Goal: Task Accomplishment & Management: Manage account settings

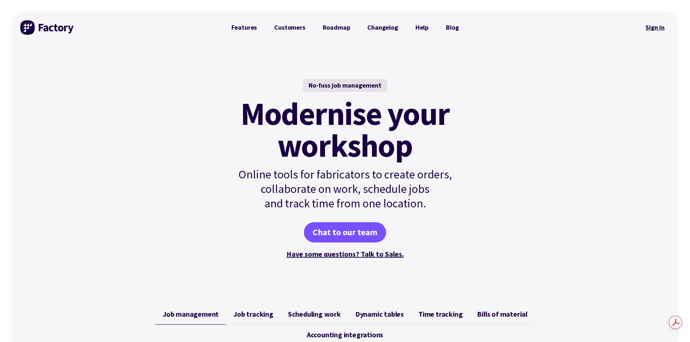
click at [656, 29] on link "Sign in" at bounding box center [655, 27] width 29 height 17
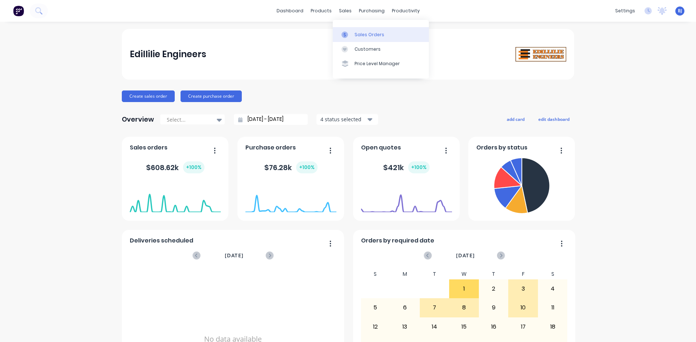
click at [342, 32] on icon at bounding box center [344, 35] width 7 height 7
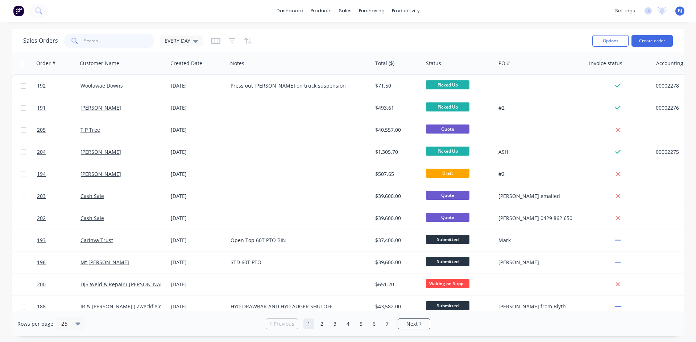
click at [92, 41] on input "text" at bounding box center [119, 41] width 71 height 14
type input "y"
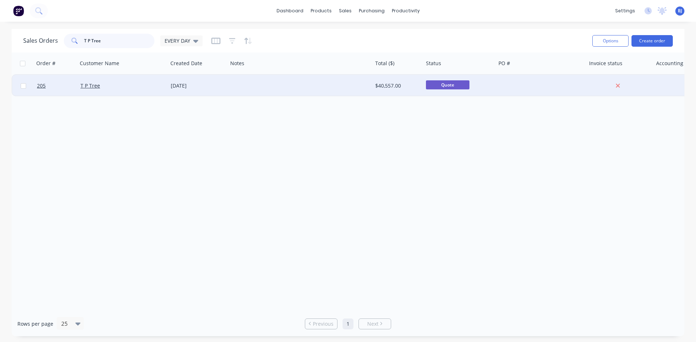
type input "T P Tree"
click at [111, 84] on div "T P Tree" at bounding box center [120, 85] width 80 height 7
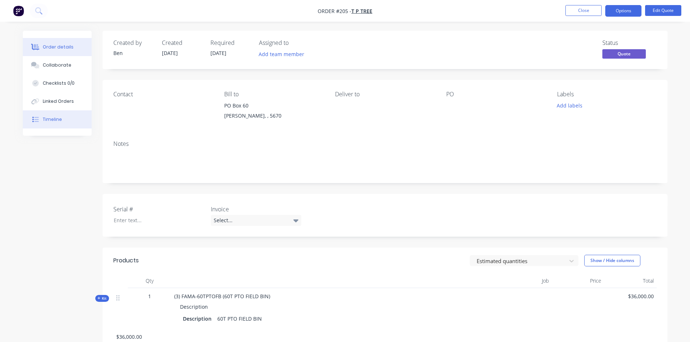
click at [52, 122] on div "Timeline" at bounding box center [52, 119] width 19 height 7
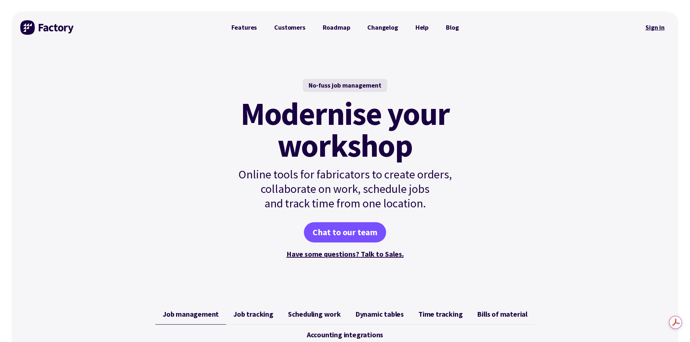
click at [649, 29] on link "Sign in" at bounding box center [655, 27] width 29 height 17
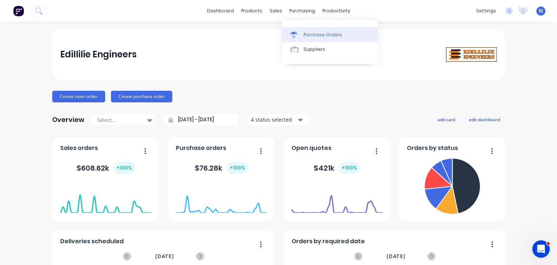
click at [302, 33] on link "Purchase Orders" at bounding box center [330, 34] width 96 height 14
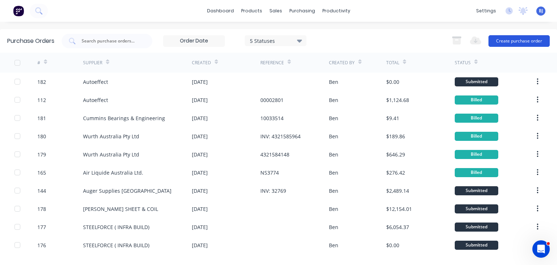
click at [504, 40] on button "Create purchase order" at bounding box center [518, 41] width 61 height 12
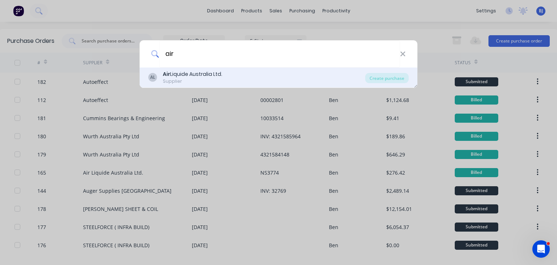
type input "air"
click at [196, 76] on div "Air Liquide Australia Ltd." at bounding box center [192, 74] width 59 height 8
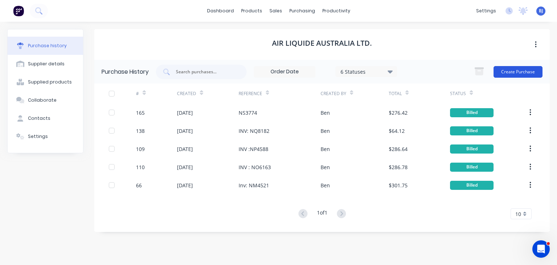
click at [519, 71] on button "Create Purchase" at bounding box center [517, 72] width 49 height 12
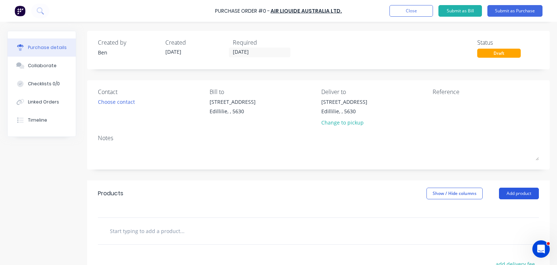
click at [510, 193] on button "Add product" at bounding box center [519, 193] width 40 height 12
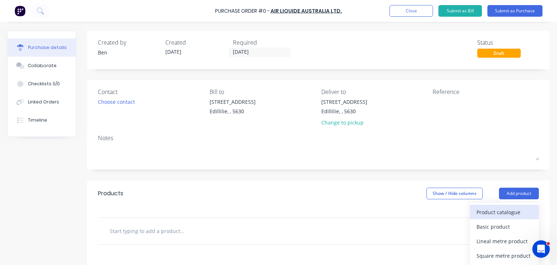
click at [493, 211] on div "Product catalogue" at bounding box center [504, 212] width 56 height 11
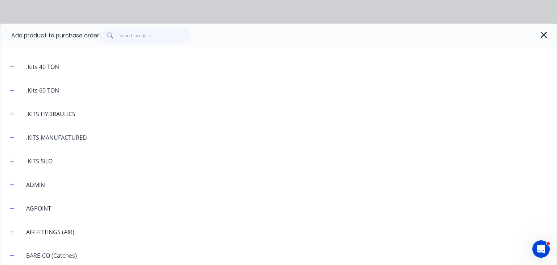
scroll to position [181, 0]
click at [13, 184] on icon "button" at bounding box center [12, 184] width 4 height 4
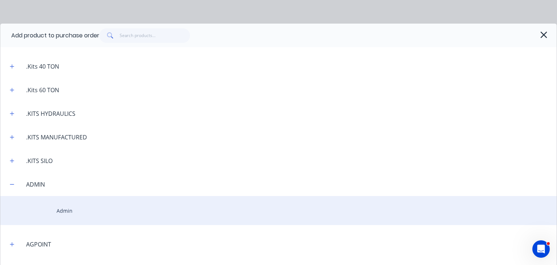
click at [64, 212] on div "Admin" at bounding box center [278, 210] width 556 height 29
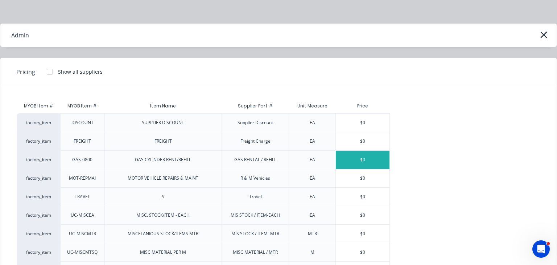
click at [364, 162] on div "$0" at bounding box center [363, 159] width 54 height 18
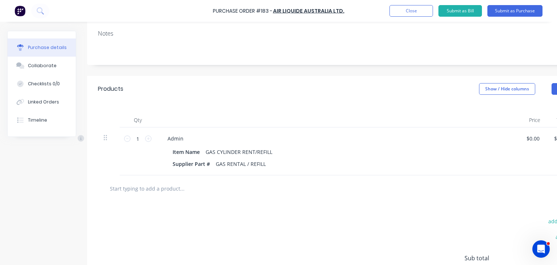
scroll to position [109, 0]
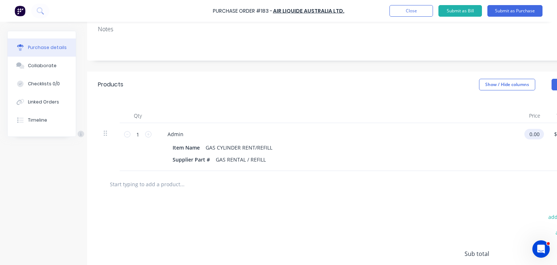
click at [535, 135] on input "0.00" at bounding box center [532, 134] width 17 height 11
click at [535, 135] on input "0.00" at bounding box center [531, 134] width 14 height 11
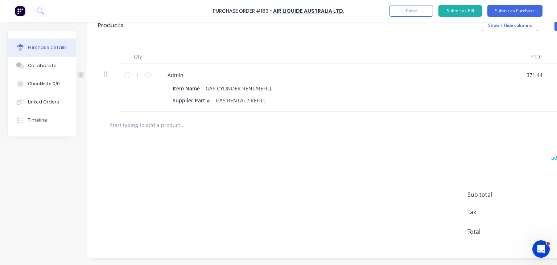
scroll to position [173, 0]
type input "$371.44"
click at [437, 176] on div "add delivery fee add discount Sub total $0.00 Tax $0.00 Total $0.00" at bounding box center [346, 197] width 518 height 119
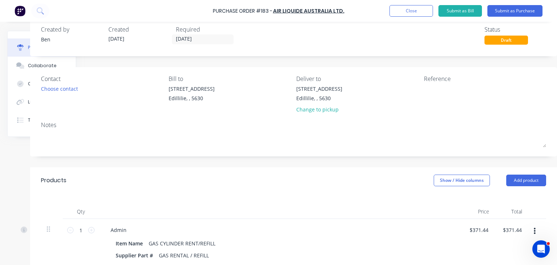
scroll to position [0, 62]
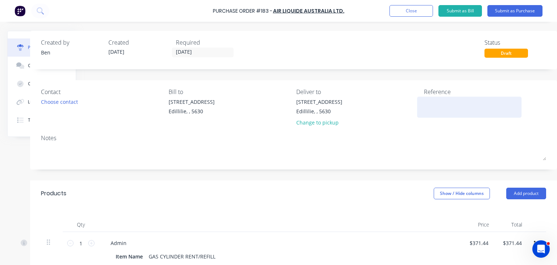
click at [424, 105] on textarea at bounding box center [469, 106] width 91 height 16
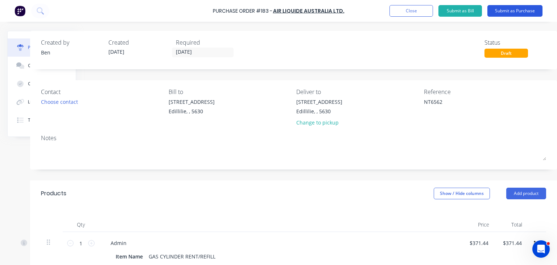
type textarea "NT6562"
type textarea "x"
type textarea "NT6562"
click at [507, 10] on button "Submit as Purchase" at bounding box center [514, 11] width 55 height 12
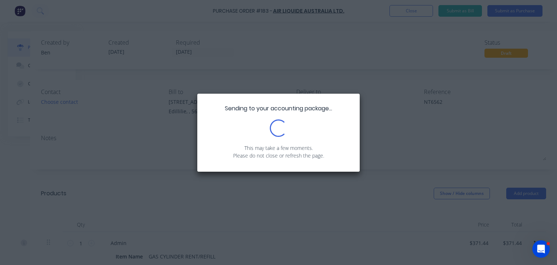
scroll to position [0, 0]
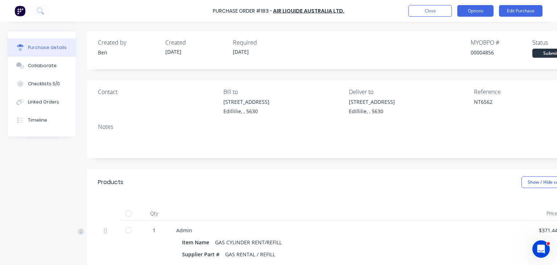
click at [473, 13] on button "Options" at bounding box center [475, 11] width 36 height 12
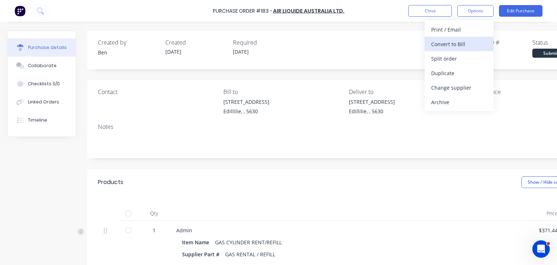
click at [448, 45] on div "Convert to Bill" at bounding box center [459, 44] width 56 height 11
type textarea "x"
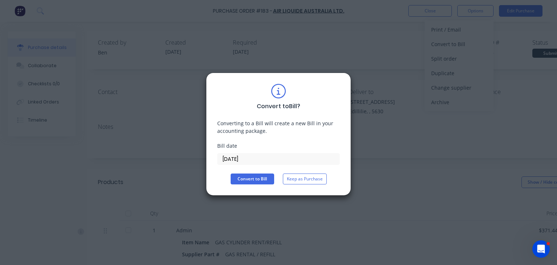
click at [253, 161] on input "[DATE]" at bounding box center [278, 158] width 122 height 11
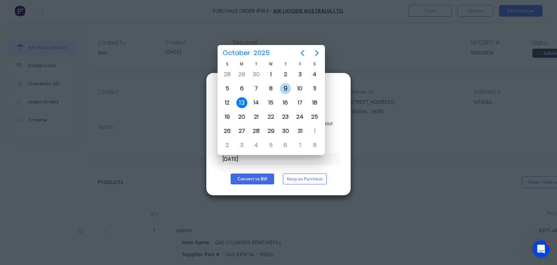
click at [285, 88] on div "9" at bounding box center [285, 88] width 11 height 11
type input "09/10/25"
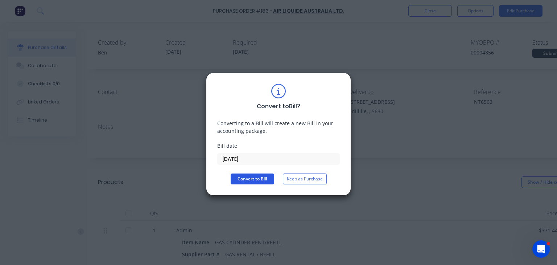
click at [251, 179] on button "Convert to Bill" at bounding box center [251, 178] width 43 height 11
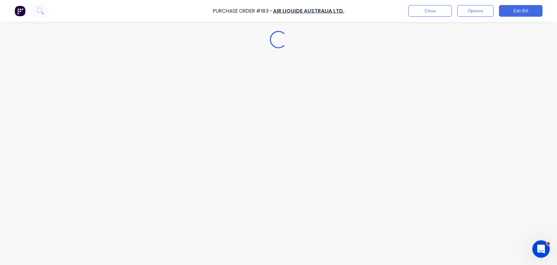
type textarea "x"
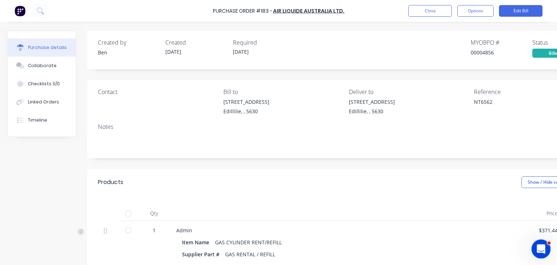
click at [536, 246] on icon "Open Intercom Messenger" at bounding box center [540, 248] width 12 height 12
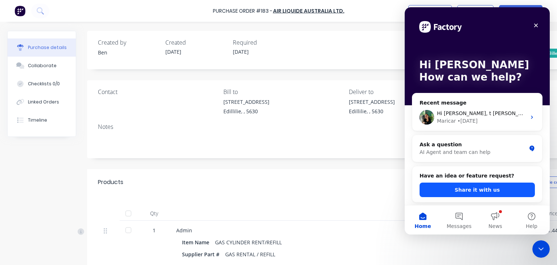
click at [484, 190] on button "Share it with us" at bounding box center [476, 189] width 115 height 14
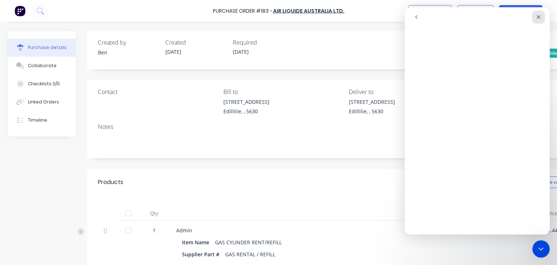
click at [538, 16] on icon "Close" at bounding box center [538, 17] width 6 height 6
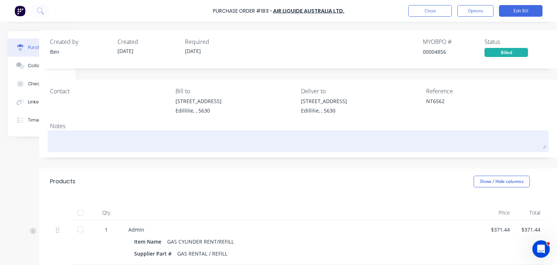
scroll to position [0, 53]
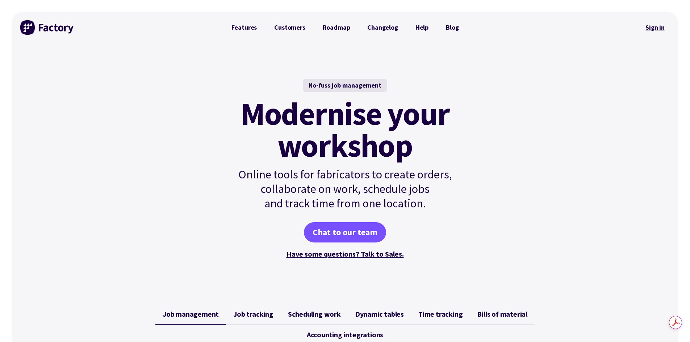
click at [657, 25] on link "Sign in" at bounding box center [655, 27] width 29 height 17
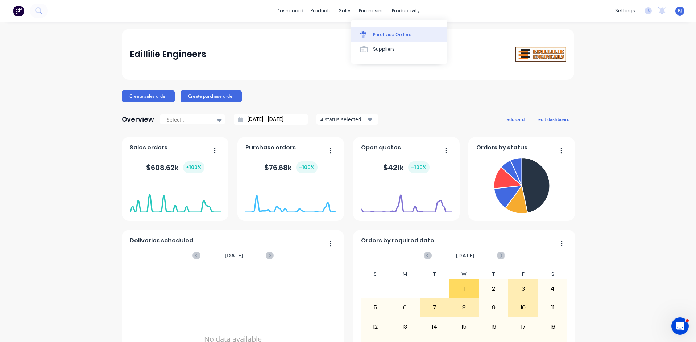
click at [365, 34] on icon at bounding box center [363, 36] width 6 height 4
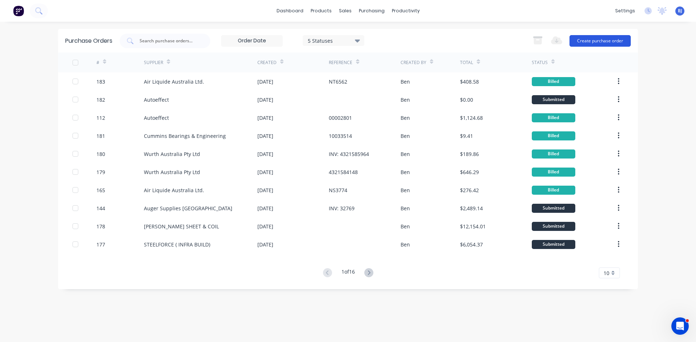
click at [596, 41] on button "Create purchase order" at bounding box center [599, 41] width 61 height 12
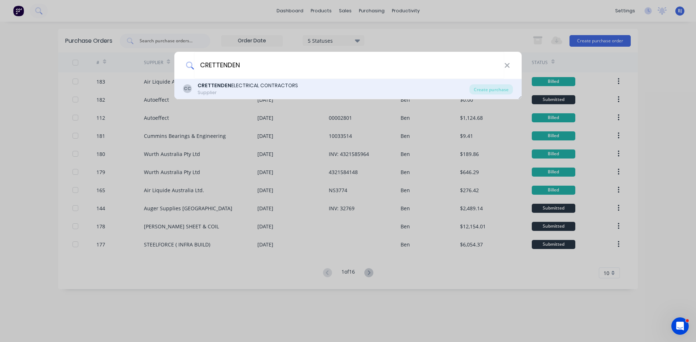
type input "CRETTENDEN"
click at [234, 87] on div "CRETTENDEN ELECTRICAL CONTRACTORS" at bounding box center [248, 86] width 100 height 8
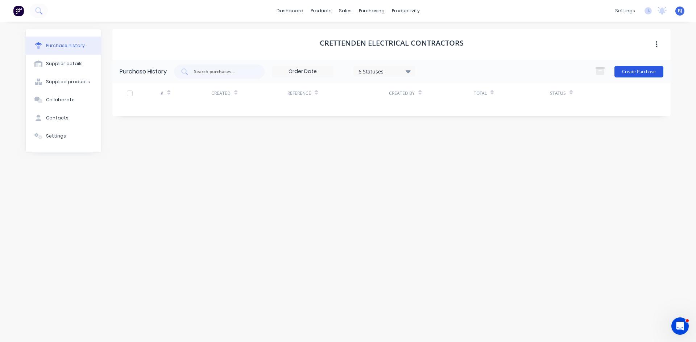
click at [637, 70] on button "Create Purchase" at bounding box center [638, 72] width 49 height 12
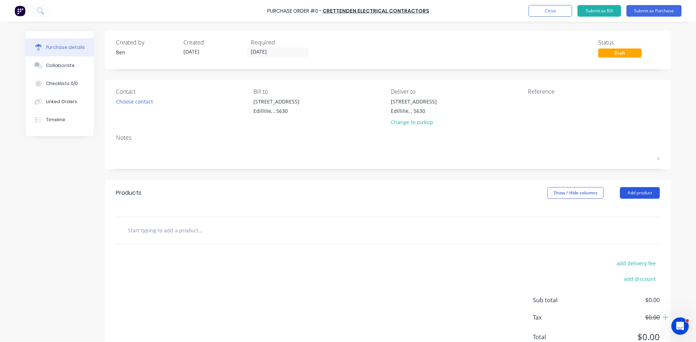
click at [642, 194] on button "Add product" at bounding box center [640, 193] width 40 height 12
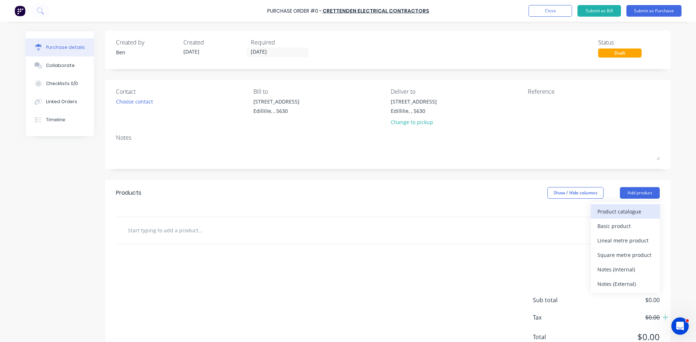
click at [602, 211] on div "Product catalogue" at bounding box center [625, 212] width 56 height 11
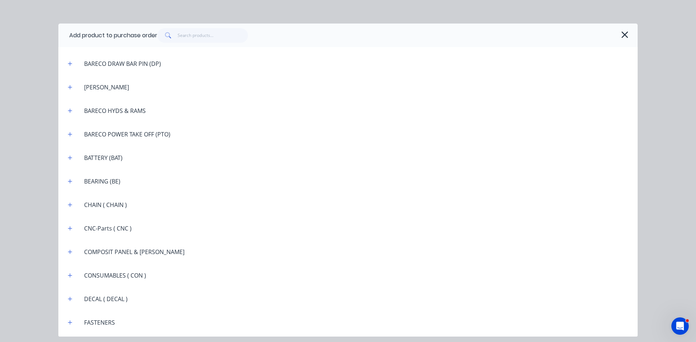
scroll to position [435, 0]
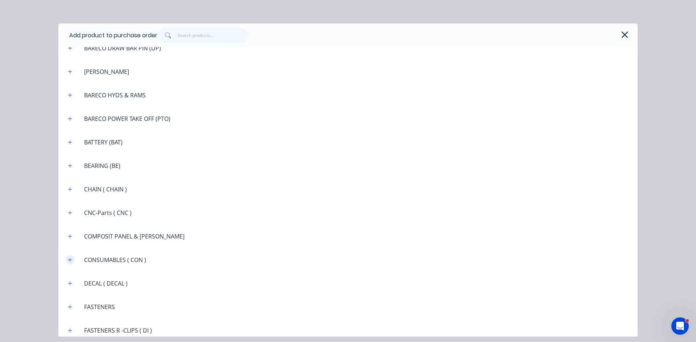
click at [69, 257] on button "button" at bounding box center [70, 259] width 9 height 9
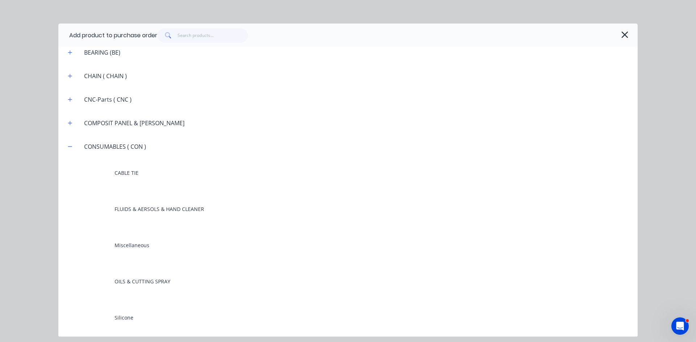
scroll to position [616, 0]
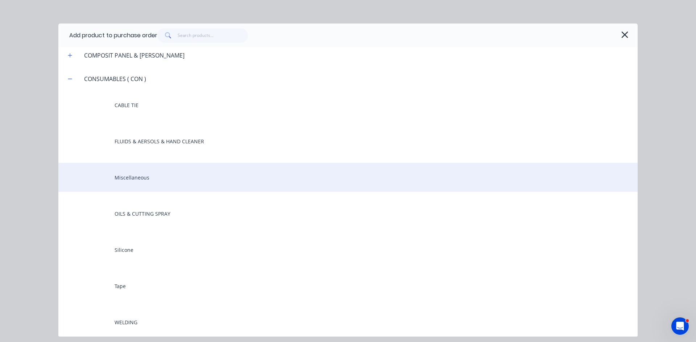
click at [148, 181] on div "Miscellaneous" at bounding box center [347, 177] width 579 height 29
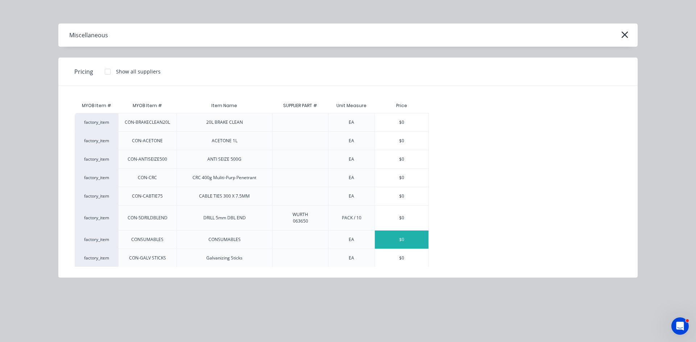
click at [400, 243] on div "$0" at bounding box center [402, 240] width 54 height 18
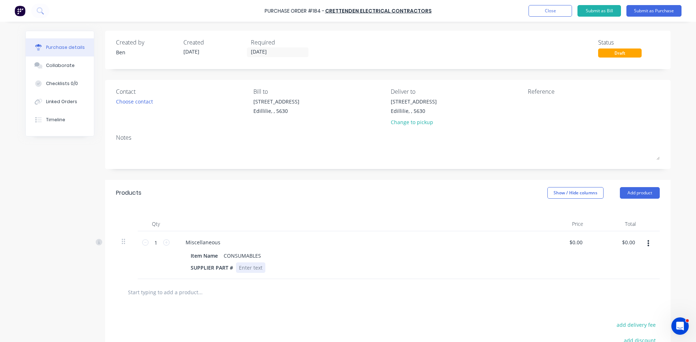
click at [261, 269] on div at bounding box center [250, 268] width 29 height 11
click at [257, 268] on div "Repair 3vphase socket" at bounding box center [266, 268] width 60 height 11
drag, startPoint x: 255, startPoint y: 280, endPoint x: 450, endPoint y: 245, distance: 198.8
click at [453, 244] on div "Miscellaneous" at bounding box center [355, 242] width 351 height 11
drag, startPoint x: 258, startPoint y: 268, endPoint x: 260, endPoint y: 274, distance: 6.1
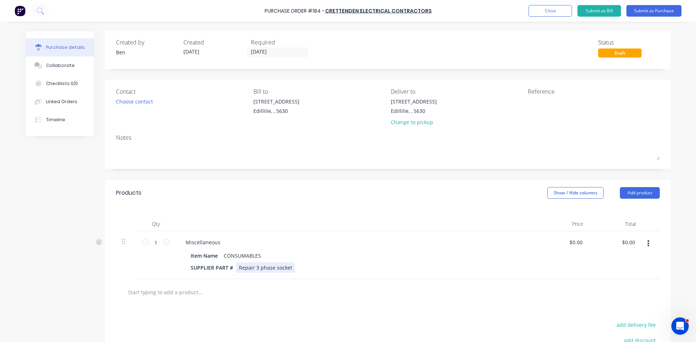
click at [258, 269] on div "Repair 3 phase socket" at bounding box center [265, 268] width 59 height 11
click at [631, 243] on input "0.00" at bounding box center [628, 242] width 17 height 11
click at [631, 243] on input "0.00" at bounding box center [630, 242] width 14 height 11
type input "136.81"
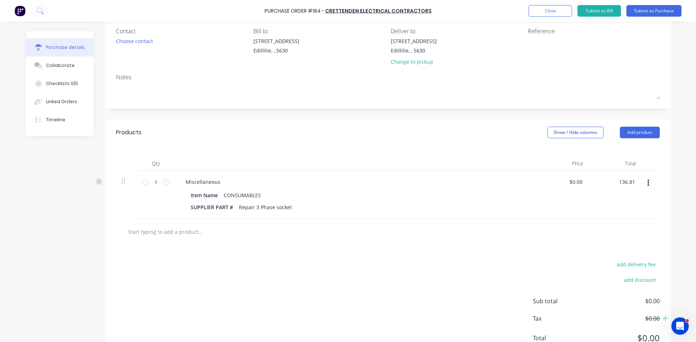
scroll to position [90, 0]
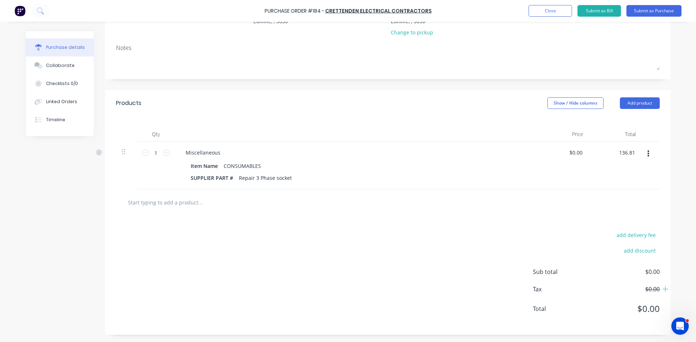
type input "$136.81"
click at [540, 213] on div at bounding box center [388, 203] width 544 height 26
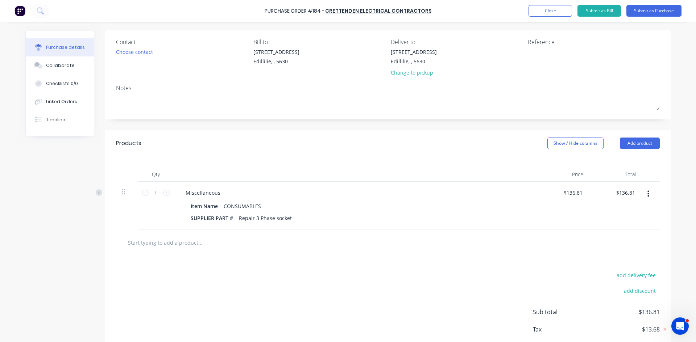
scroll to position [0, 0]
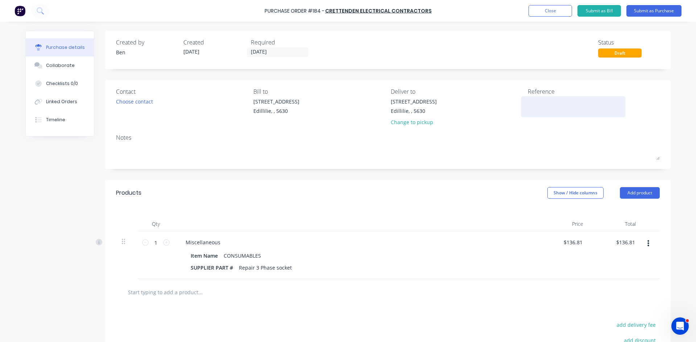
click at [528, 107] on textarea at bounding box center [573, 106] width 91 height 16
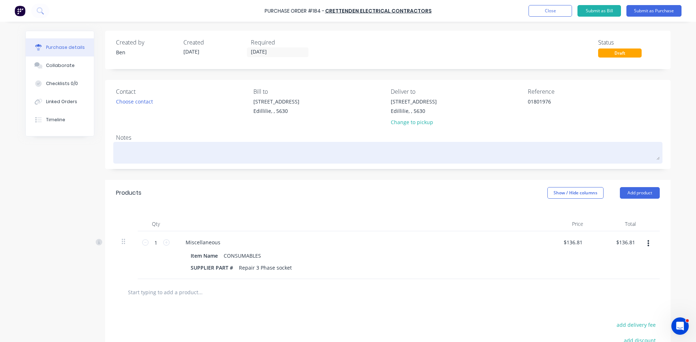
type textarea "01801976"
type textarea "x"
type textarea "01801976"
click at [514, 146] on textarea at bounding box center [388, 152] width 544 height 16
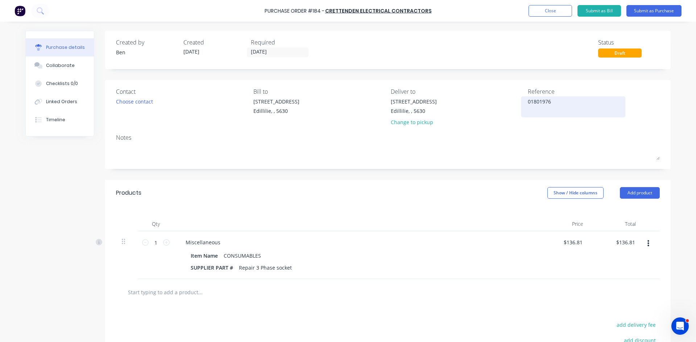
click at [528, 100] on div "01801976" at bounding box center [573, 107] width 91 height 18
click at [647, 13] on button "Submit as Purchase" at bounding box center [653, 11] width 55 height 12
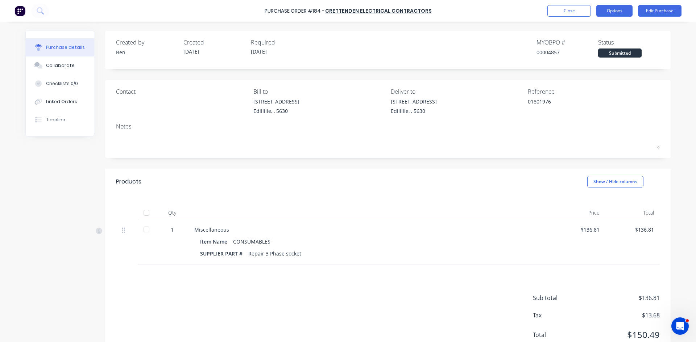
click at [621, 13] on button "Options" at bounding box center [614, 11] width 36 height 12
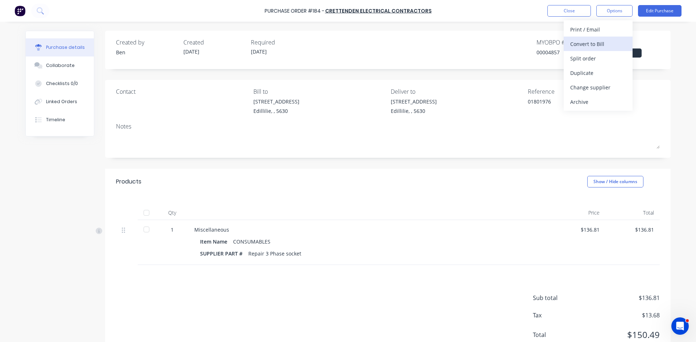
click at [593, 45] on div "Convert to Bill" at bounding box center [598, 44] width 56 height 11
type textarea "x"
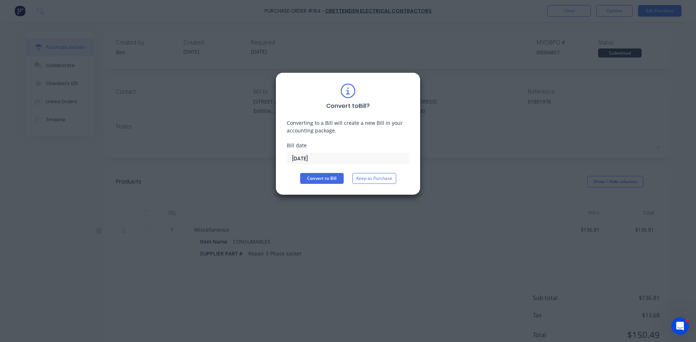
click at [352, 159] on input "[DATE]" at bounding box center [348, 158] width 122 height 11
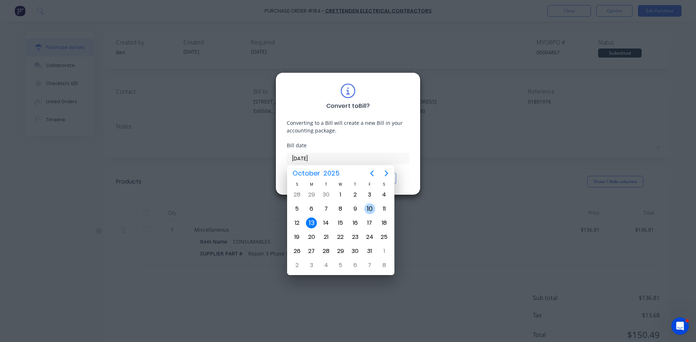
click at [370, 209] on div "10" at bounding box center [369, 209] width 11 height 11
type input "[DATE]"
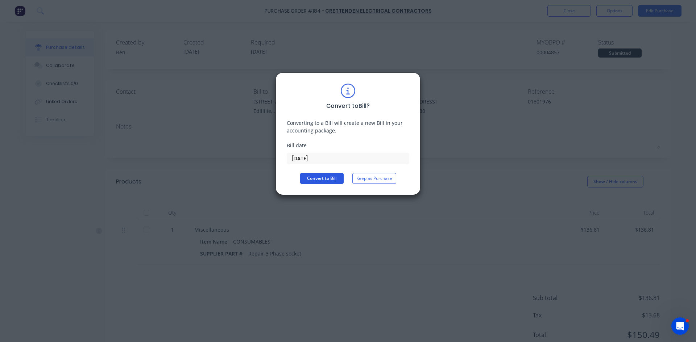
click at [331, 180] on button "Convert to Bill" at bounding box center [321, 178] width 43 height 11
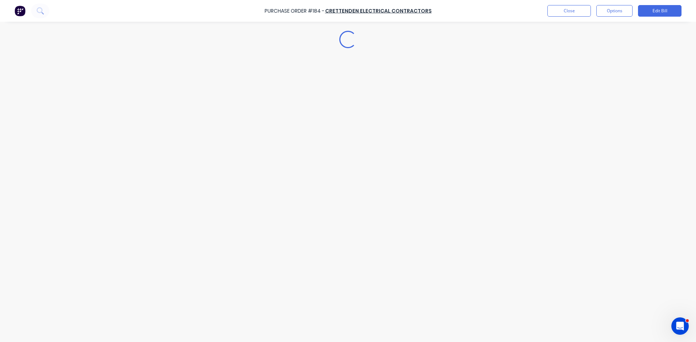
type textarea "x"
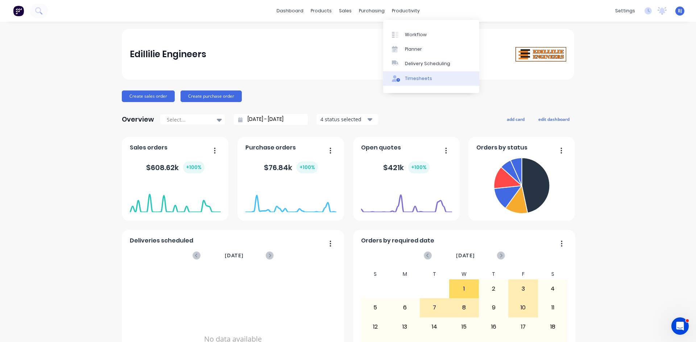
click at [405, 79] on div "Timesheets" at bounding box center [418, 78] width 27 height 7
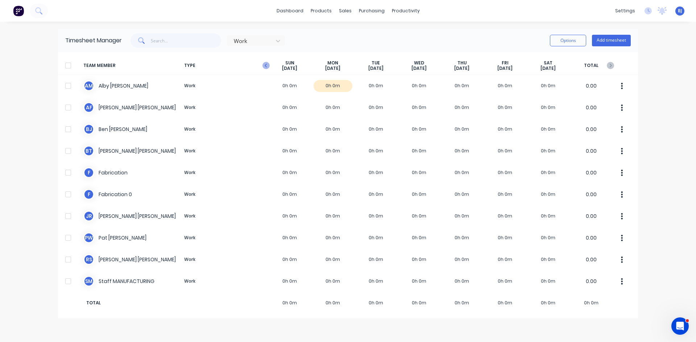
click at [265, 66] on icon "button" at bounding box center [266, 66] width 2 height 4
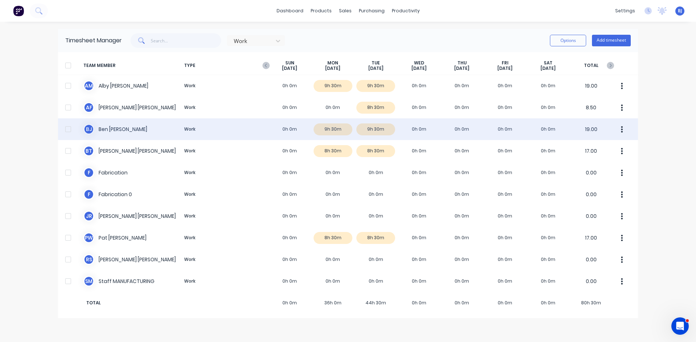
click at [414, 130] on div "B J Ben Joubert Work 0h 0m 9h 30m 9h 30m 0h 0m 0h 0m 0h 0m 0h 0m 19.00" at bounding box center [348, 130] width 580 height 22
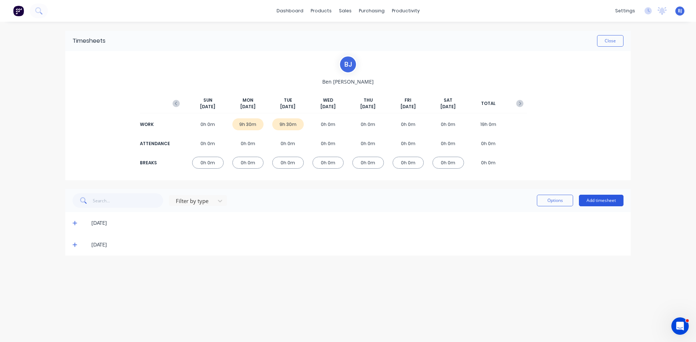
click at [602, 199] on button "Add timesheet" at bounding box center [601, 201] width 45 height 12
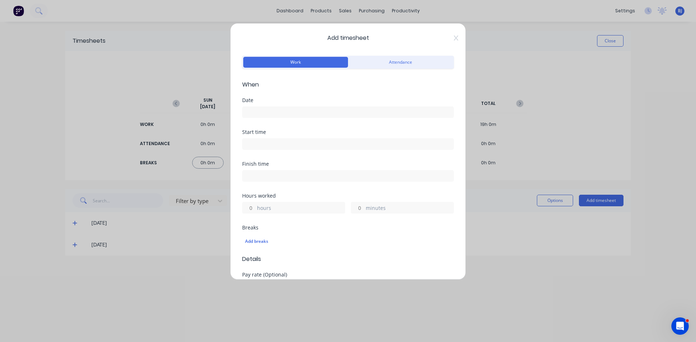
click at [262, 113] on input at bounding box center [347, 112] width 211 height 11
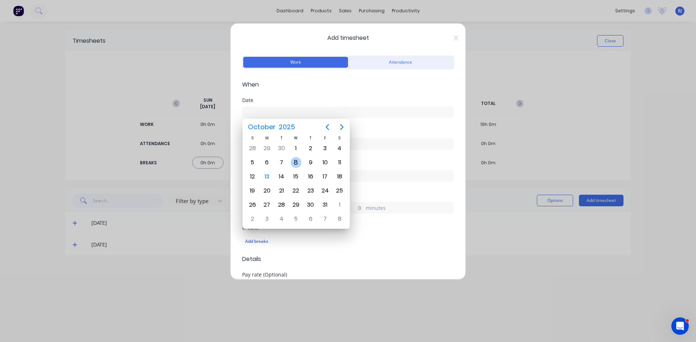
click at [298, 165] on div "8" at bounding box center [296, 162] width 11 height 11
type input "08/10/2025"
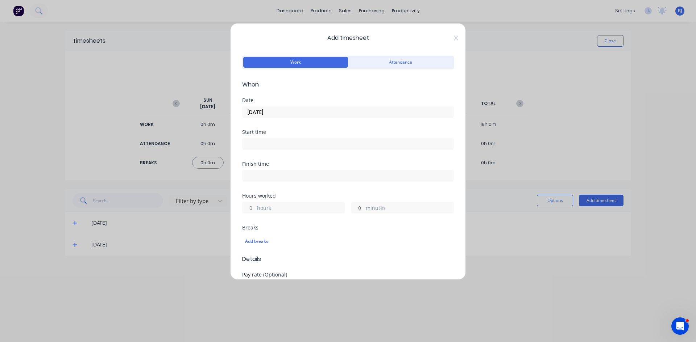
click at [260, 145] on input at bounding box center [347, 144] width 211 height 11
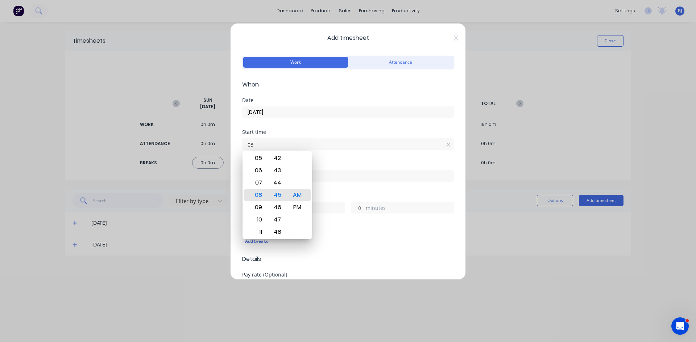
type input "0"
type input "07:00 AM"
click at [301, 194] on div "AM" at bounding box center [297, 195] width 18 height 12
click at [336, 159] on div "Start time 07:00 AM" at bounding box center [348, 146] width 212 height 32
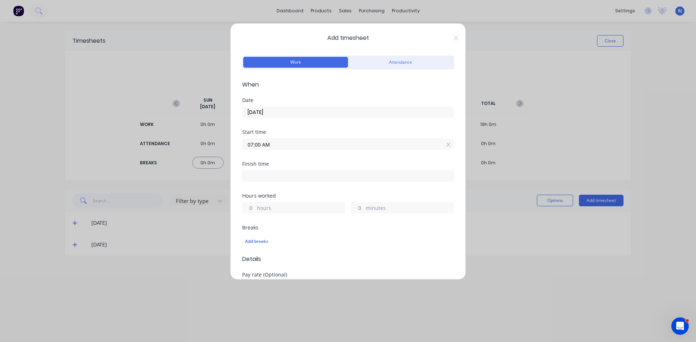
click at [256, 174] on input at bounding box center [347, 176] width 211 height 11
type input "08:45 AM"
type input "1"
type input "45"
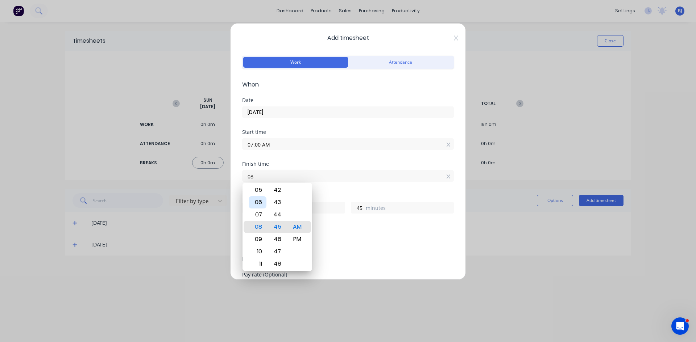
type input "0"
type input "04:30 AM"
type input "21"
type input "30"
drag, startPoint x: 296, startPoint y: 242, endPoint x: 308, endPoint y: 224, distance: 21.2
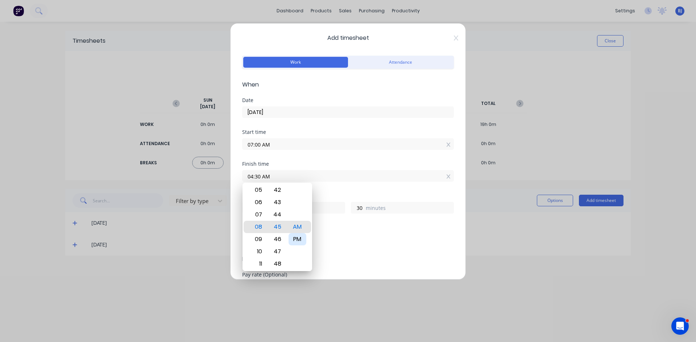
click at [296, 241] on div "PM" at bounding box center [297, 239] width 18 height 12
type input "04:30 PM"
type input "9"
click at [339, 190] on div "Finish time 04:30 PM" at bounding box center [348, 178] width 212 height 32
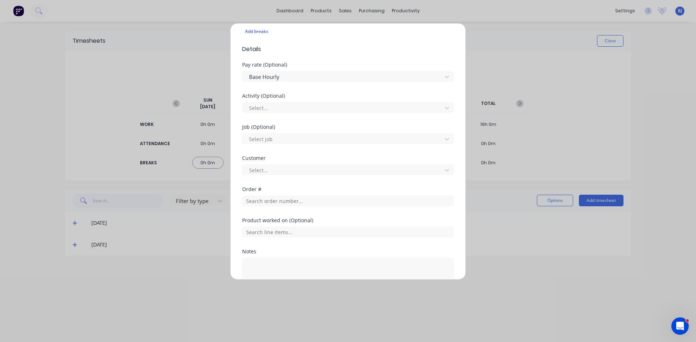
scroll to position [217, 0]
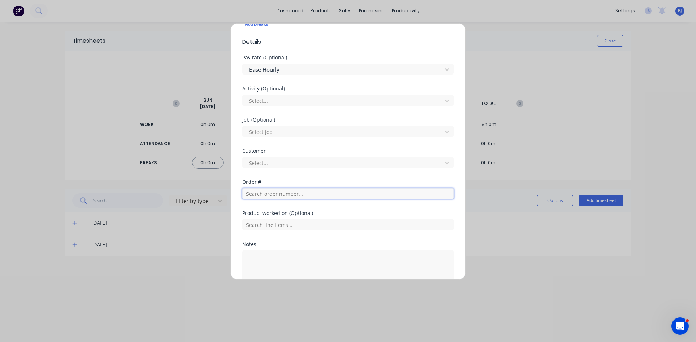
click at [254, 195] on input "text" at bounding box center [348, 193] width 212 height 11
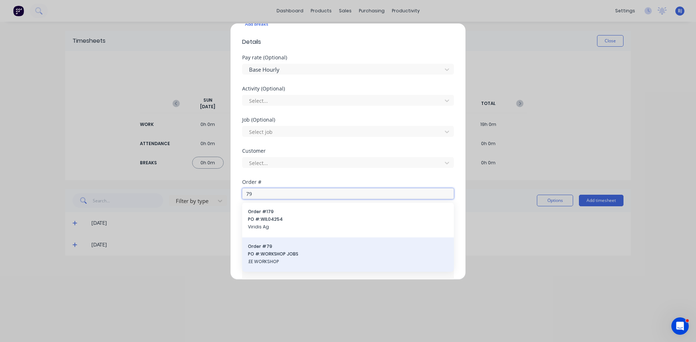
type input "79"
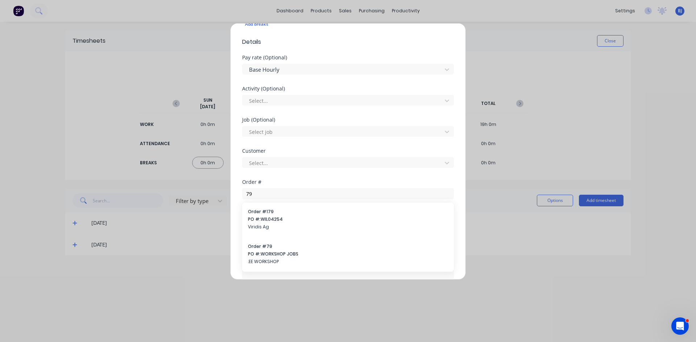
click at [265, 256] on span "PO #: WORKSHOP JOBS" at bounding box center [348, 254] width 200 height 7
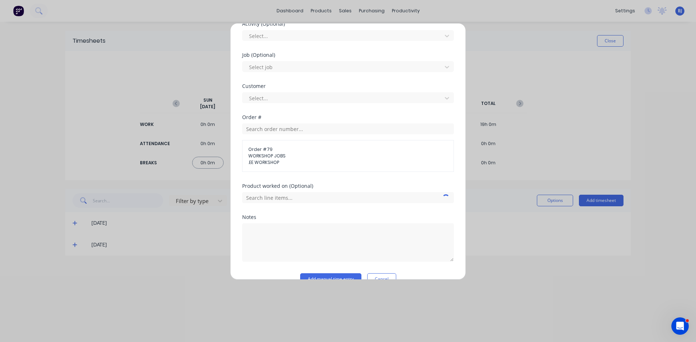
scroll to position [298, 0]
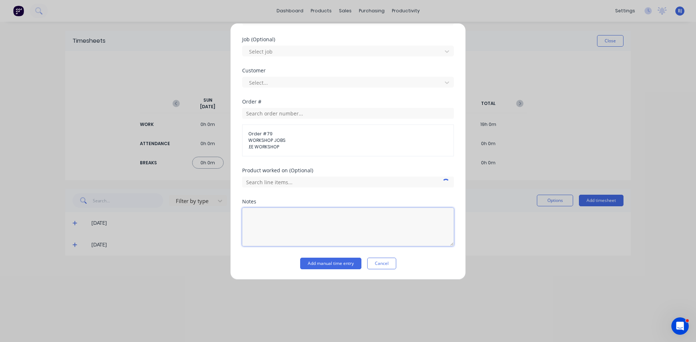
click at [259, 215] on textarea at bounding box center [348, 227] width 212 height 38
type textarea "Office Admin"
click at [317, 263] on button "Add manual time entry" at bounding box center [330, 264] width 61 height 12
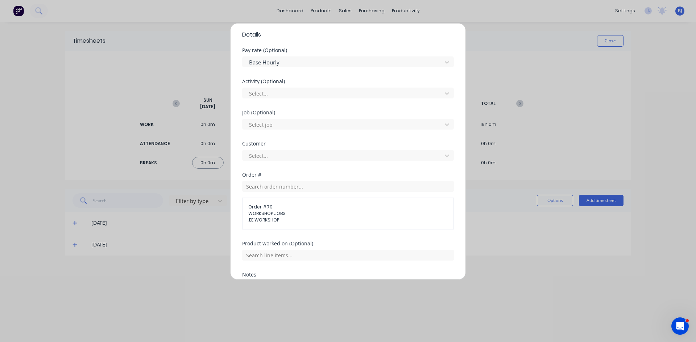
scroll to position [225, 0]
click at [680, 323] on icon "Open Intercom Messenger" at bounding box center [679, 326] width 12 height 12
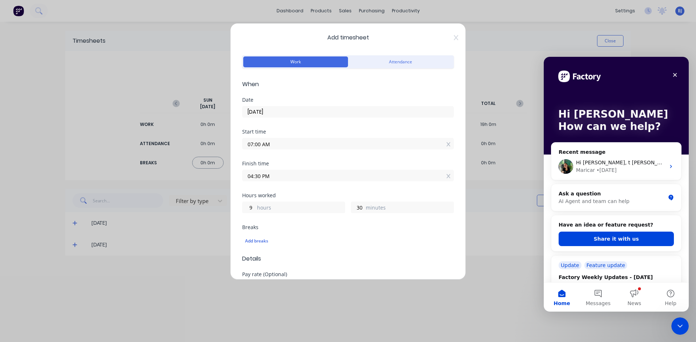
scroll to position [0, 0]
click at [454, 39] on icon at bounding box center [456, 38] width 4 height 5
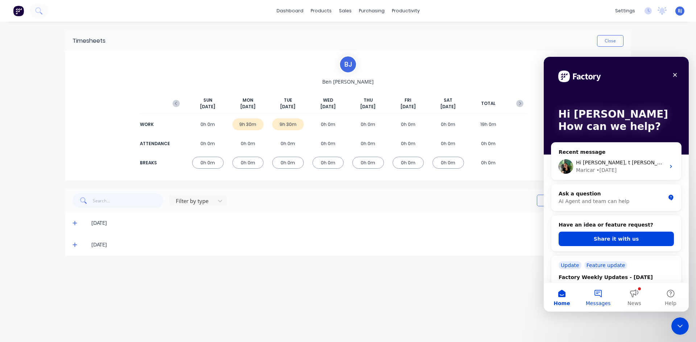
click at [595, 294] on button "Messages" at bounding box center [598, 297] width 36 height 29
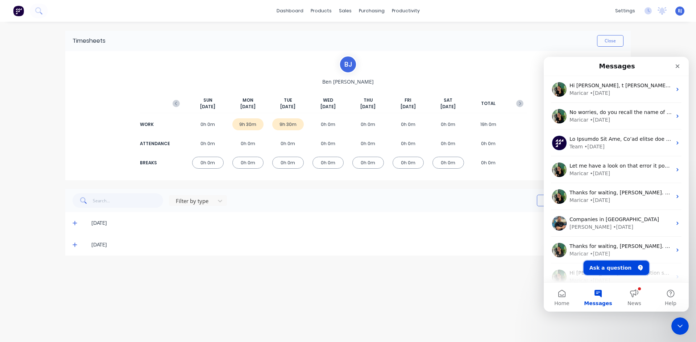
click at [604, 267] on button "Ask a question" at bounding box center [616, 268] width 66 height 14
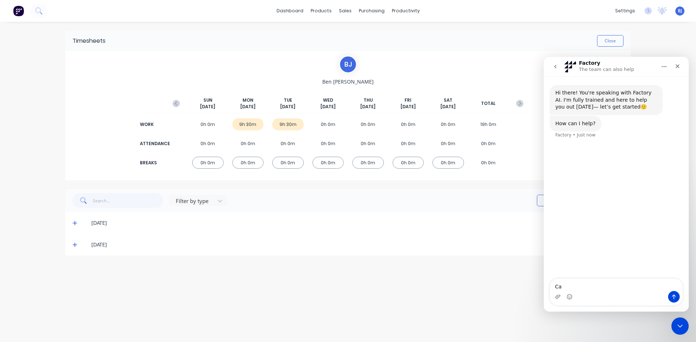
type textarea "C"
click at [559, 286] on textarea "hi Maricar" at bounding box center [616, 285] width 133 height 12
click at [582, 287] on textarea "Hi Maricar" at bounding box center [616, 285] width 133 height 12
drag, startPoint x: 584, startPoint y: 286, endPoint x: 577, endPoint y: 291, distance: 8.0
click at [584, 287] on textarea "Hi Maricar morning i requested help on Friday but we still have an issue Timesh…" at bounding box center [616, 274] width 133 height 34
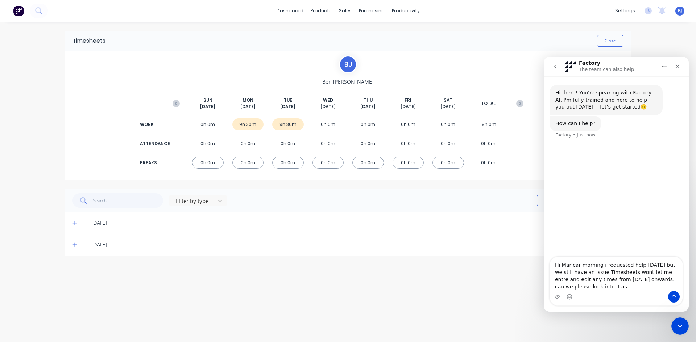
click at [612, 287] on textarea "Hi Maricar morning i requested help on Friday but we still have an issue Timesh…" at bounding box center [616, 274] width 133 height 34
click at [582, 286] on textarea "Hi Maricar morning I requested help on Friday but we still have an issue Timesh…" at bounding box center [616, 270] width 133 height 41
type textarea "Hi Maricar morning I requested help on Friday but we still have an issue Timesh…"
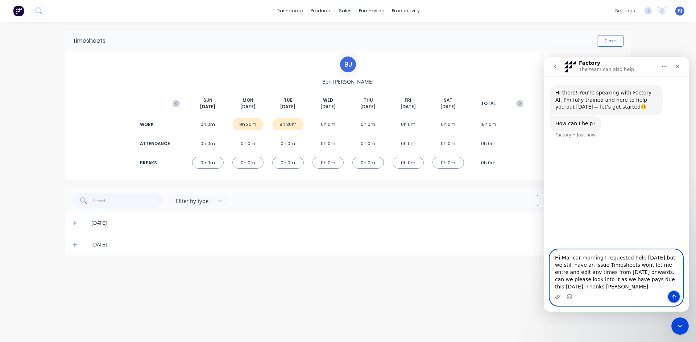
click at [673, 296] on icon "Send a message…" at bounding box center [674, 297] width 4 height 5
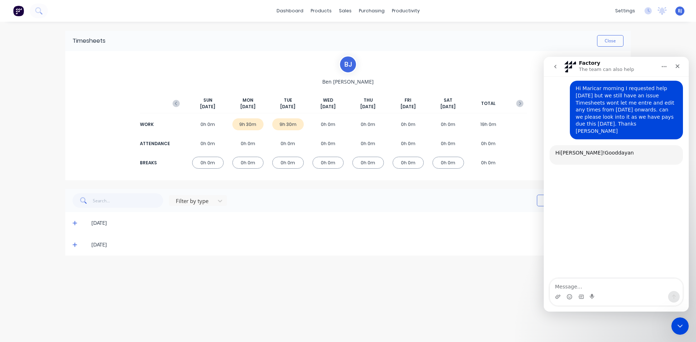
scroll to position [63, 0]
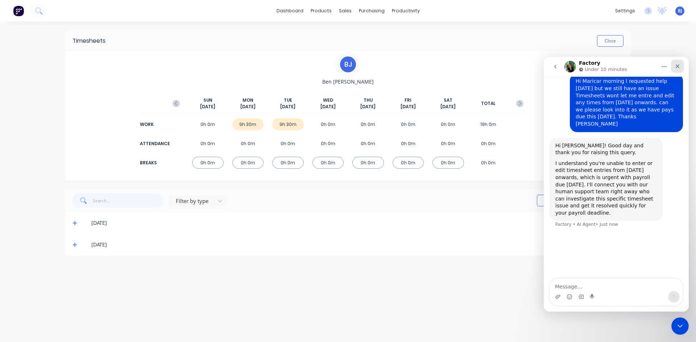
click at [679, 66] on icon "Close" at bounding box center [677, 66] width 6 height 6
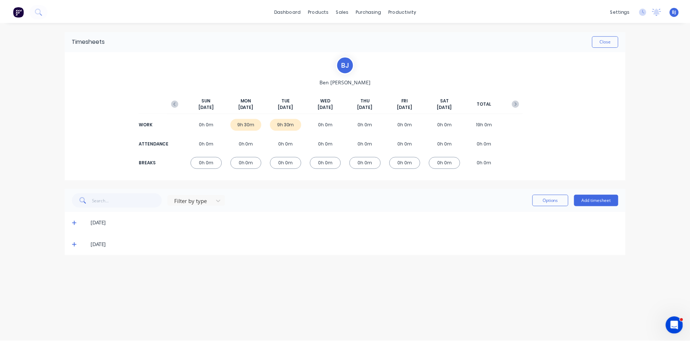
scroll to position [7, 0]
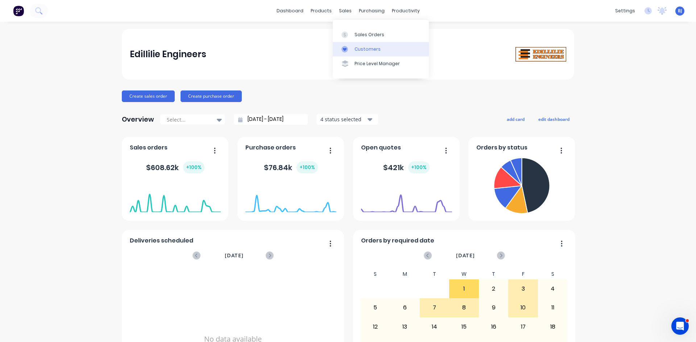
click at [346, 47] on icon at bounding box center [344, 49] width 7 height 7
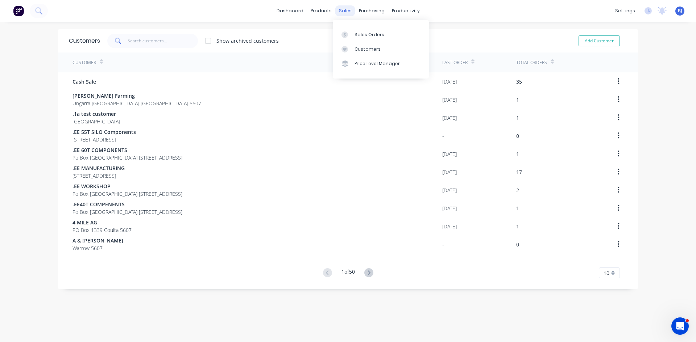
click at [341, 11] on div "sales" at bounding box center [345, 10] width 20 height 11
click at [342, 33] on icon at bounding box center [344, 35] width 7 height 7
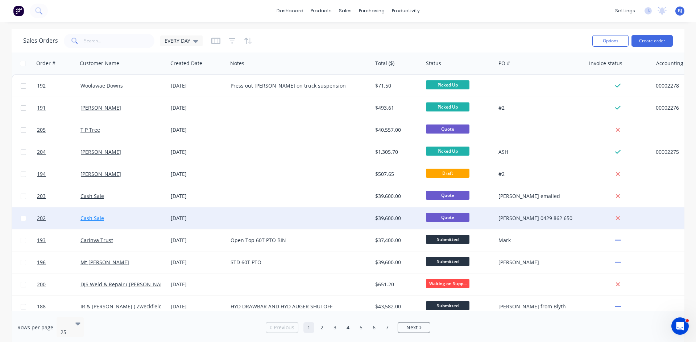
click at [100, 218] on link "Cash Sale" at bounding box center [92, 218] width 24 height 7
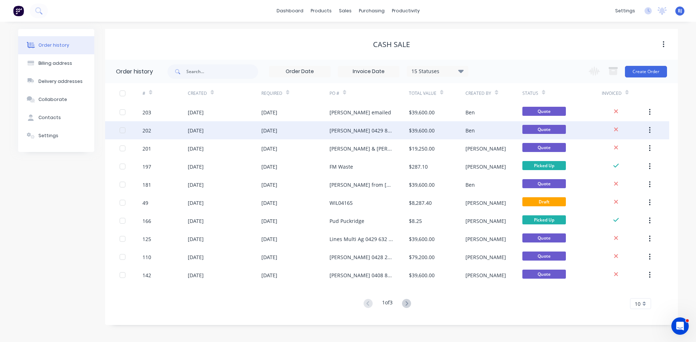
click at [156, 132] on div "202" at bounding box center [164, 130] width 45 height 18
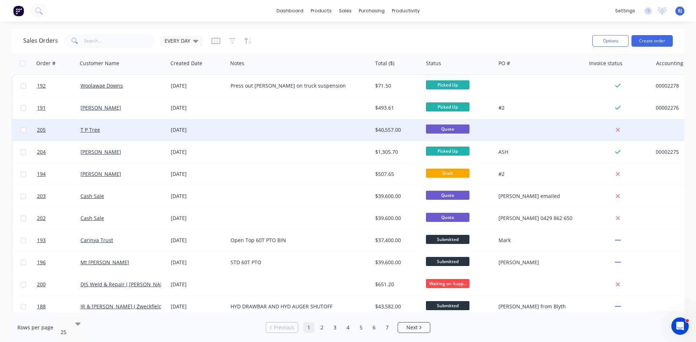
click at [101, 131] on div "T P Tree" at bounding box center [120, 129] width 80 height 7
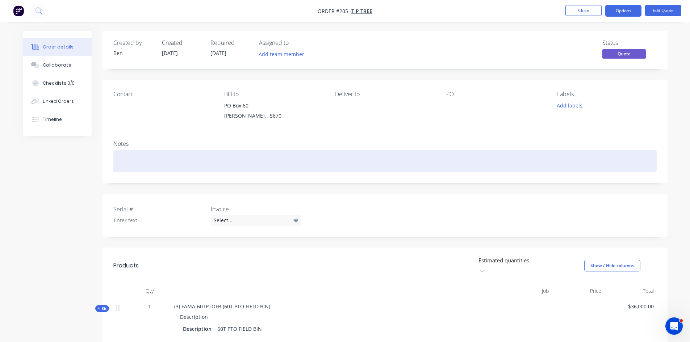
click at [117, 161] on div at bounding box center [385, 161] width 544 height 22
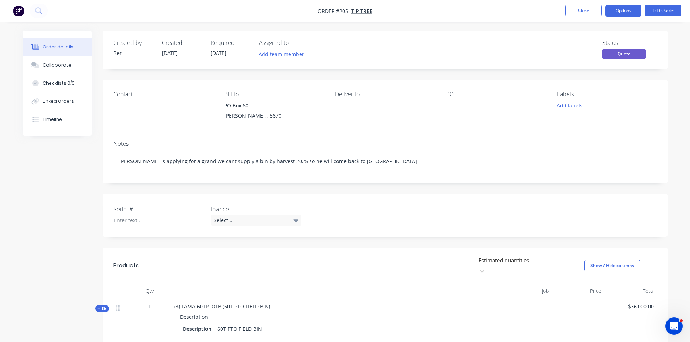
click at [126, 112] on div "Contact" at bounding box center [162, 107] width 99 height 33
click at [65, 65] on div "Collaborate" at bounding box center [57, 65] width 29 height 7
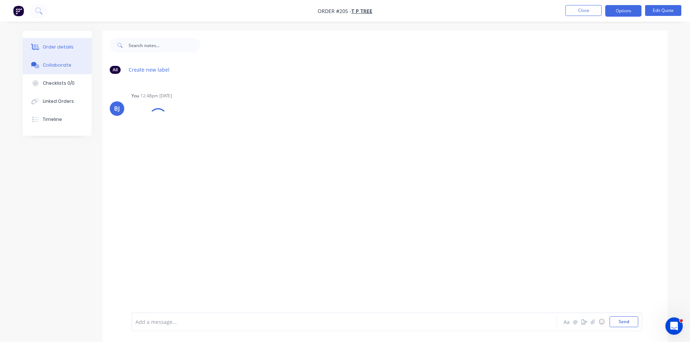
click at [57, 47] on div "Order details" at bounding box center [58, 47] width 31 height 7
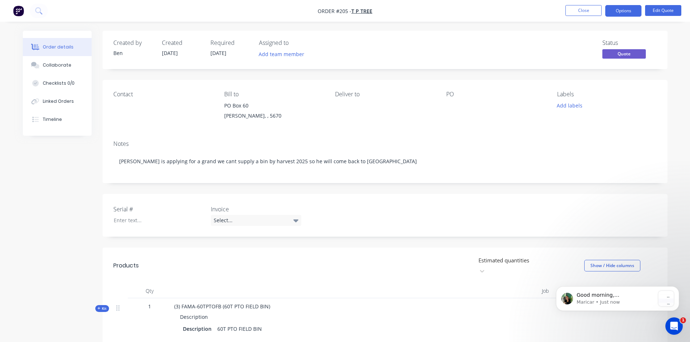
click at [56, 47] on div "Order details" at bounding box center [58, 47] width 31 height 7
click at [54, 63] on div "Collaborate" at bounding box center [57, 65] width 29 height 7
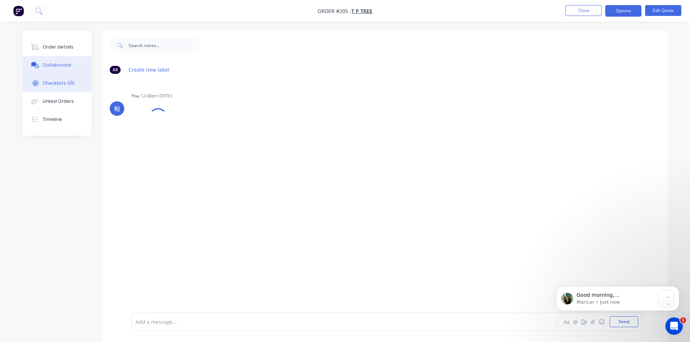
click at [67, 86] on div "Checklists 0/0" at bounding box center [59, 83] width 32 height 7
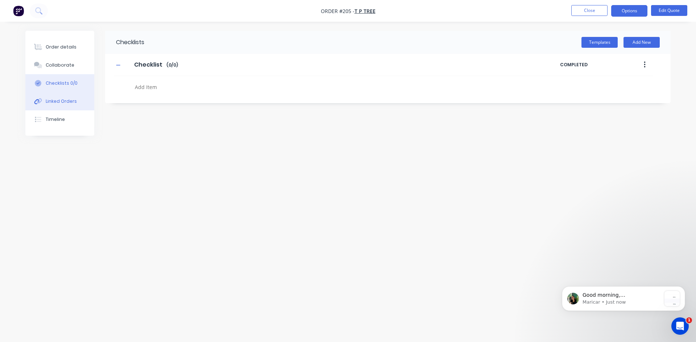
click at [64, 102] on div "Linked Orders" at bounding box center [61, 101] width 31 height 7
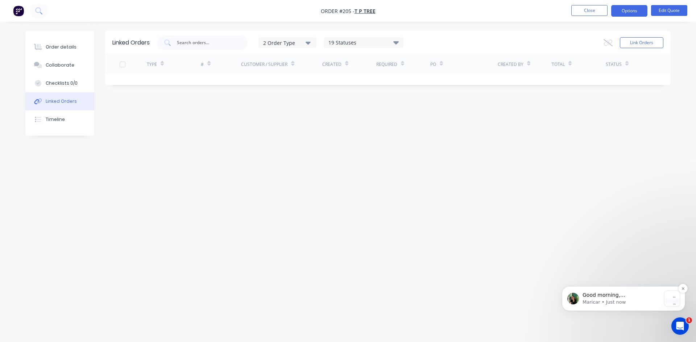
click at [627, 304] on p "Maricar • Just now" at bounding box center [621, 302] width 78 height 7
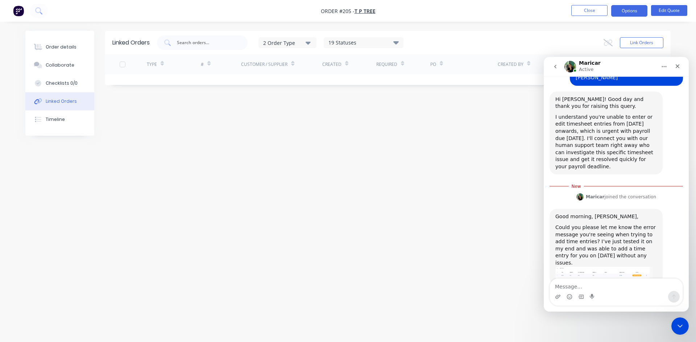
scroll to position [110, 0]
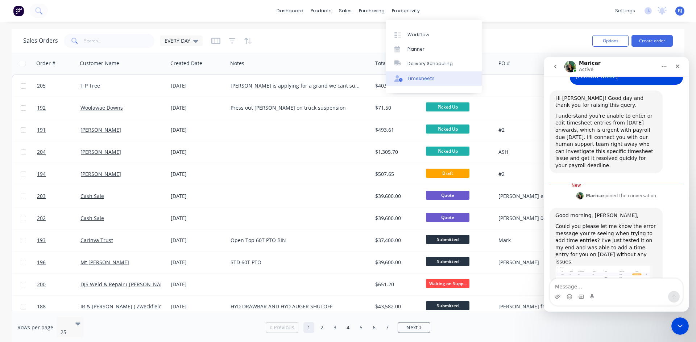
click at [409, 78] on div "Timesheets" at bounding box center [420, 78] width 27 height 7
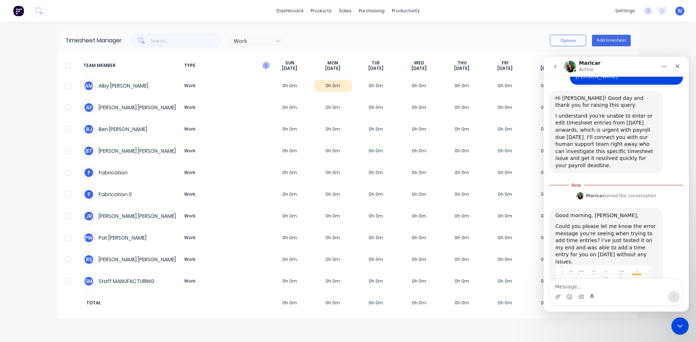
click at [266, 65] on icon "button" at bounding box center [265, 65] width 7 height 7
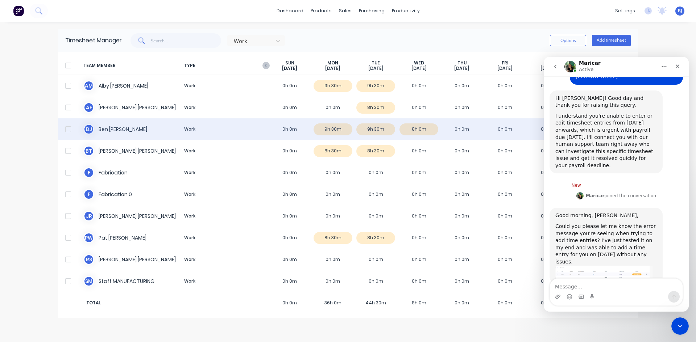
click at [458, 128] on div "B J Ben Joubert Work 0h 0m 9h 30m 9h 30m 8h 0m 0h 0m 0h 0m 0h 0m 27.00" at bounding box center [348, 130] width 580 height 22
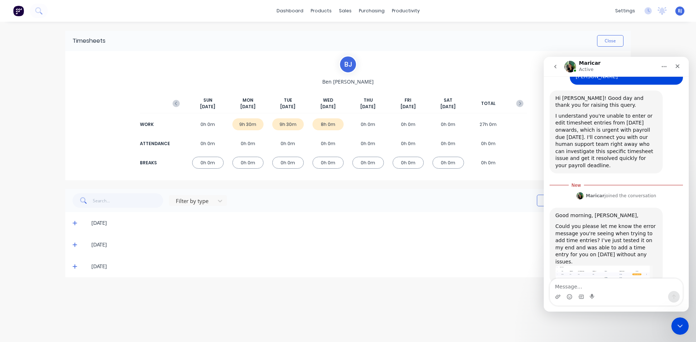
drag, startPoint x: 555, startPoint y: 66, endPoint x: 1082, endPoint y: 141, distance: 532.9
click at [544, 82] on html "Maricar Active Hi there! You're speaking with Factory AI. I'm fully trained and…" at bounding box center [616, 184] width 145 height 255
click at [678, 329] on icon "Close Intercom Messenger" at bounding box center [678, 325] width 9 height 9
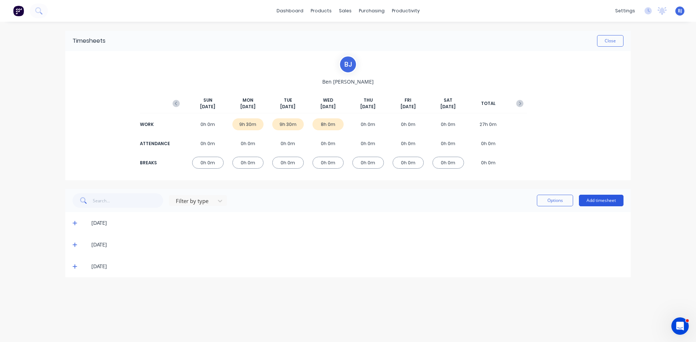
click at [595, 200] on button "Add timesheet" at bounding box center [601, 201] width 45 height 12
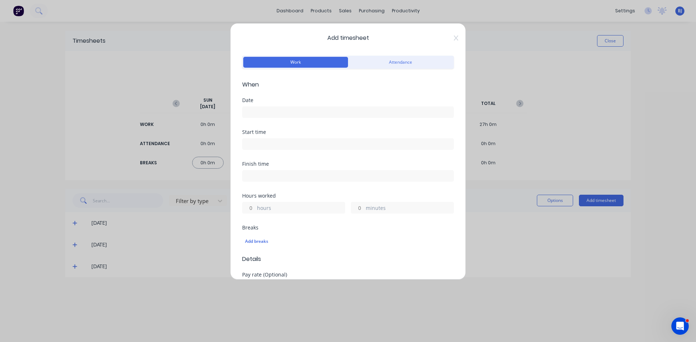
click at [254, 112] on input at bounding box center [347, 112] width 211 height 11
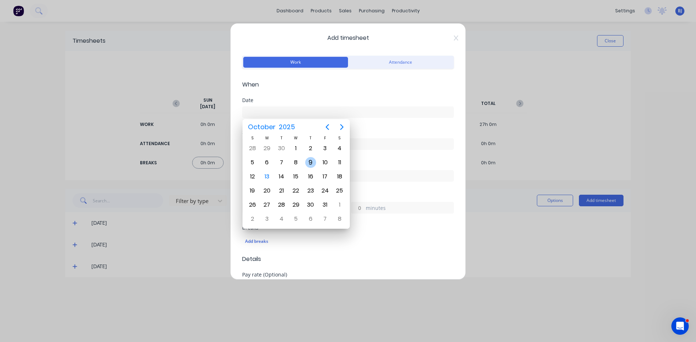
click at [313, 164] on div "9" at bounding box center [310, 162] width 11 height 11
type input "09/10/2025"
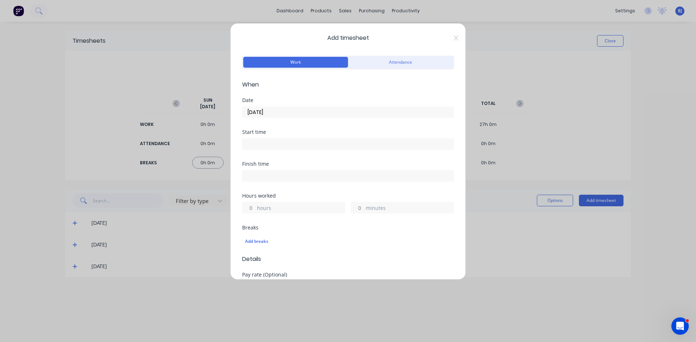
click at [253, 146] on input at bounding box center [347, 144] width 211 height 11
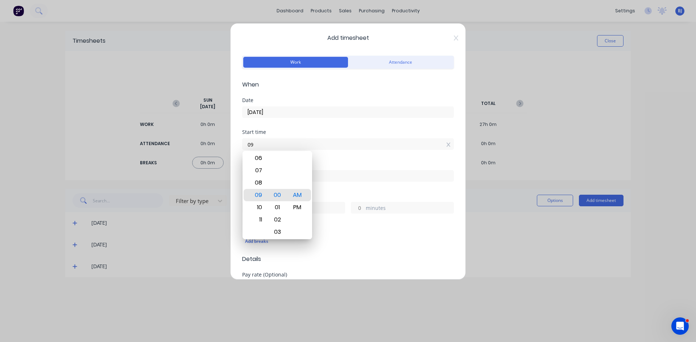
type input "0"
type input "07:00 AM"
drag, startPoint x: 300, startPoint y: 195, endPoint x: 302, endPoint y: 191, distance: 4.2
click at [300, 194] on div "AM" at bounding box center [297, 195] width 18 height 12
drag, startPoint x: 331, startPoint y: 154, endPoint x: 327, endPoint y: 157, distance: 4.5
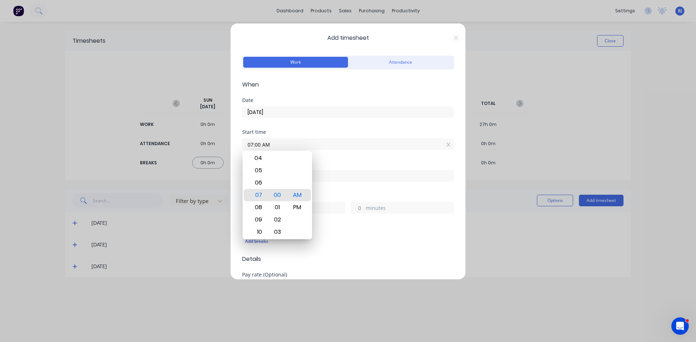
click at [331, 155] on div "Start time 07:00 AM" at bounding box center [348, 146] width 212 height 32
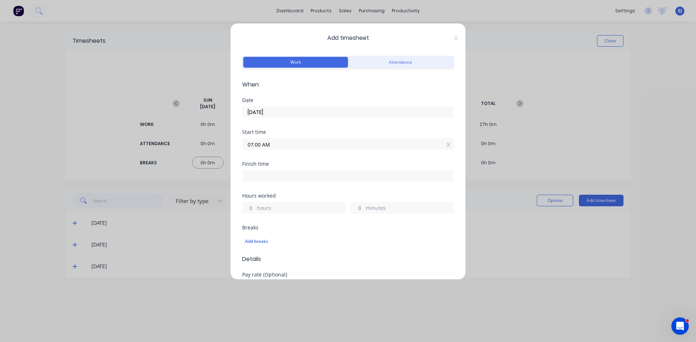
click at [258, 176] on input at bounding box center [347, 176] width 211 height 11
type input "09:00 AM"
type input "2"
type input "0"
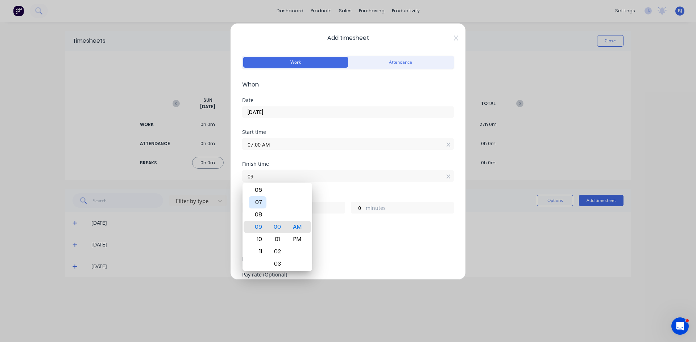
type input "0"
type input "04:30 AM"
type input "21"
type input "30"
click at [299, 241] on div "PM" at bounding box center [297, 239] width 18 height 12
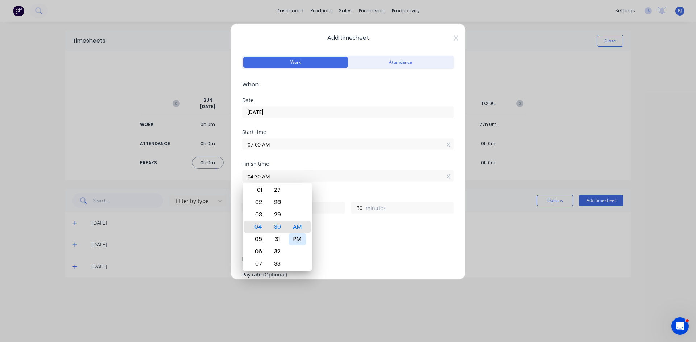
type input "04:30 PM"
type input "9"
click at [335, 193] on div "Finish time 04:30 PM" at bounding box center [348, 178] width 212 height 32
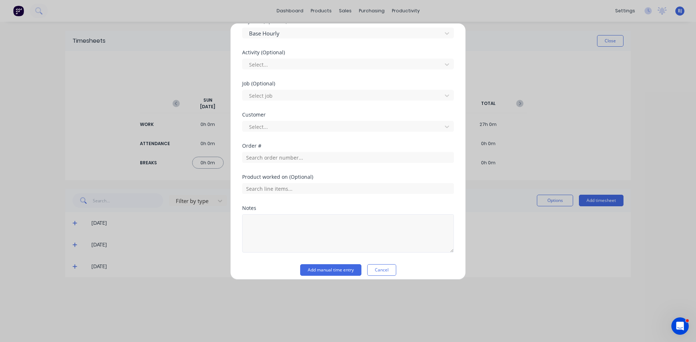
scroll to position [260, 0]
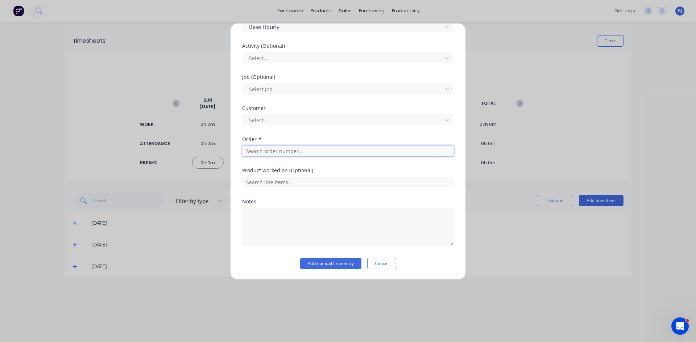
click at [262, 151] on input "text" at bounding box center [348, 151] width 212 height 11
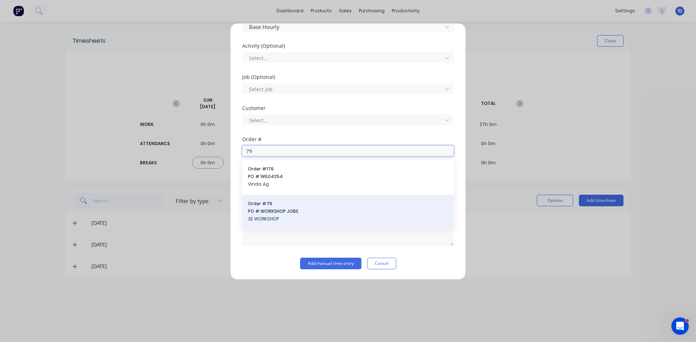
type input "79"
click at [269, 211] on span "PO #: WORKSHOP JOBS" at bounding box center [348, 211] width 200 height 7
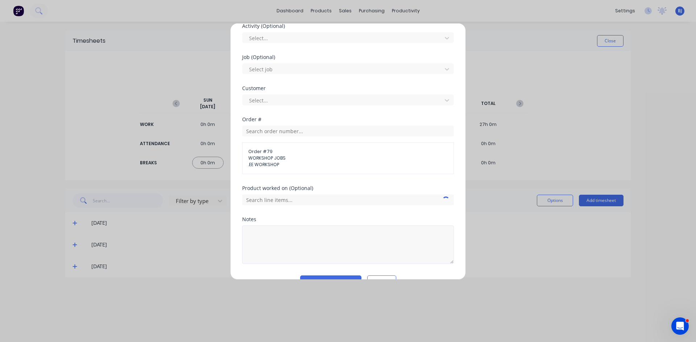
scroll to position [296, 0]
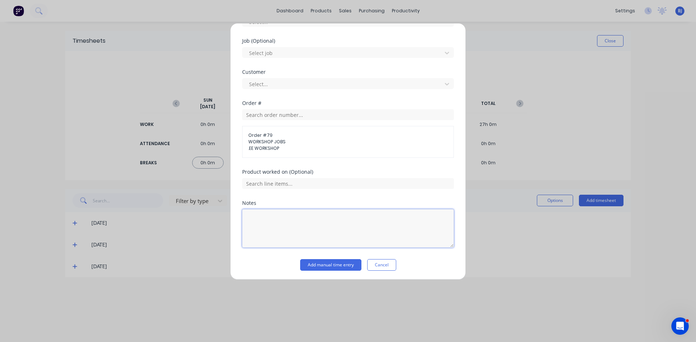
click at [259, 226] on textarea at bounding box center [348, 228] width 212 height 38
type textarea "Office admin"
click at [323, 266] on button "Add manual time entry" at bounding box center [330, 265] width 61 height 12
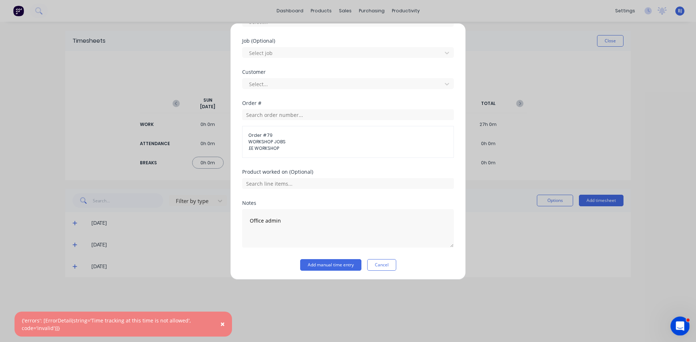
click at [678, 324] on icon "Open Intercom Messenger" at bounding box center [679, 326] width 12 height 12
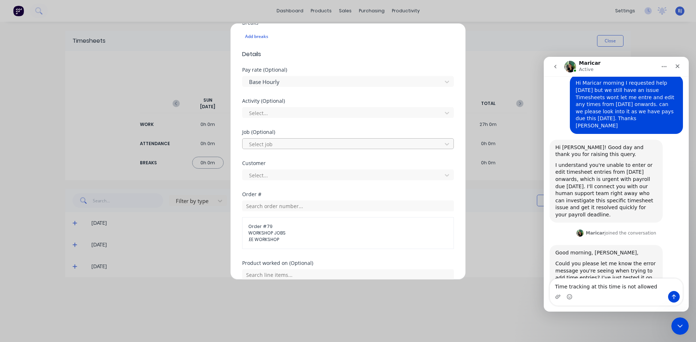
scroll to position [290, 0]
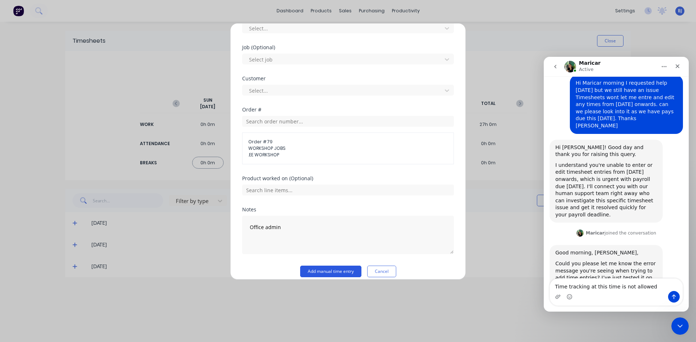
click at [319, 273] on button "Add manual time entry" at bounding box center [330, 272] width 61 height 12
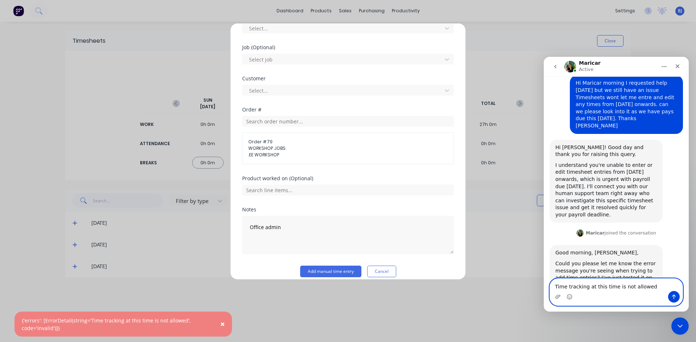
click at [647, 286] on textarea "Time tracking at this time is not allowed" at bounding box center [616, 285] width 133 height 12
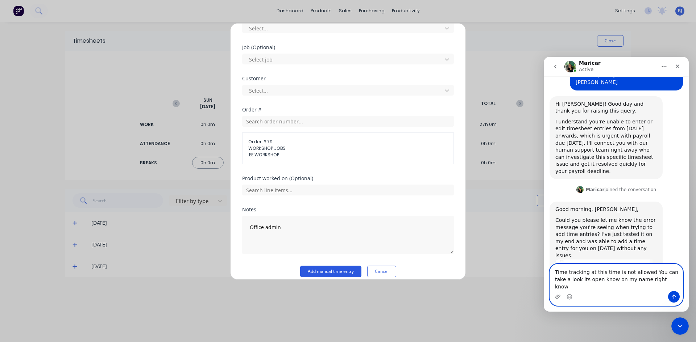
type textarea "Time tracking at this time is not allowed You can take a look its open know on …"
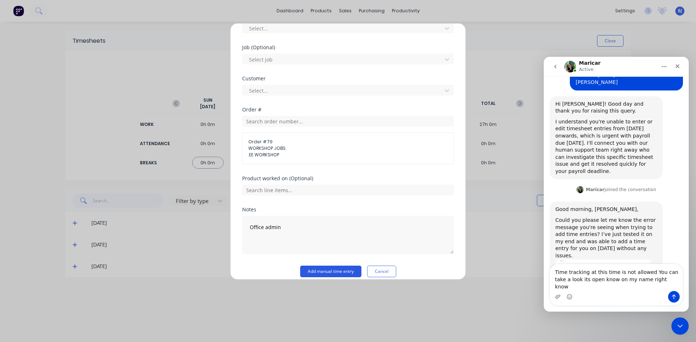
click at [319, 270] on button "Add manual time entry" at bounding box center [330, 272] width 61 height 12
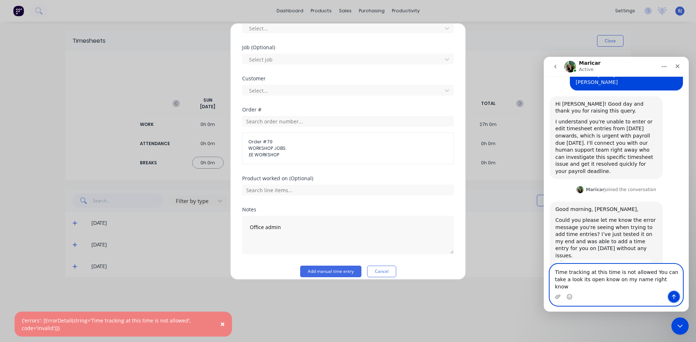
click at [676, 297] on icon "Send a message…" at bounding box center [674, 297] width 6 height 6
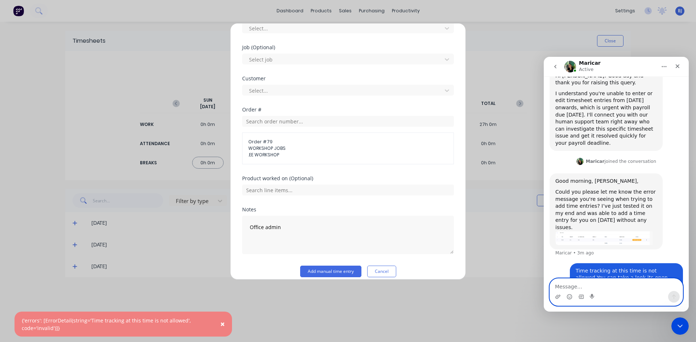
scroll to position [134, 0]
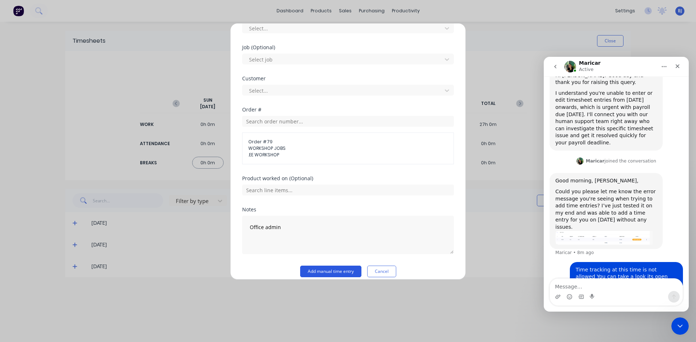
click at [339, 274] on button "Add manual time entry" at bounding box center [330, 272] width 61 height 12
drag, startPoint x: 681, startPoint y: 324, endPoint x: 677, endPoint y: 325, distance: 4.6
click at [680, 326] on icon "Close Intercom Messenger" at bounding box center [678, 325] width 9 height 9
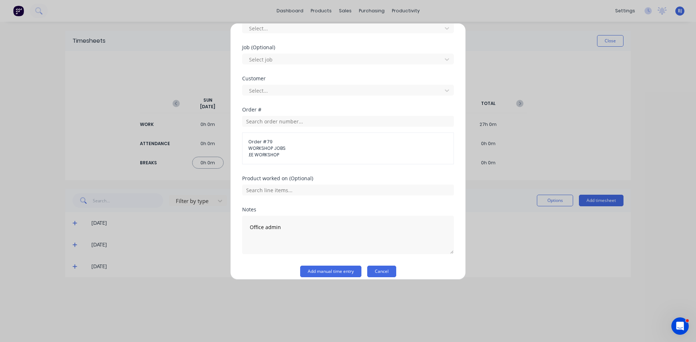
click at [375, 269] on button "Cancel" at bounding box center [381, 272] width 29 height 12
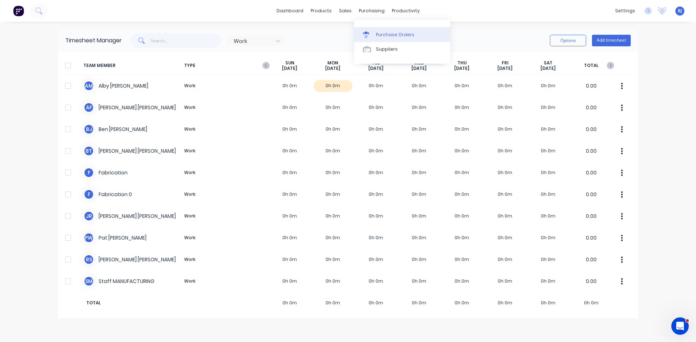
click at [368, 33] on icon at bounding box center [366, 33] width 7 height 3
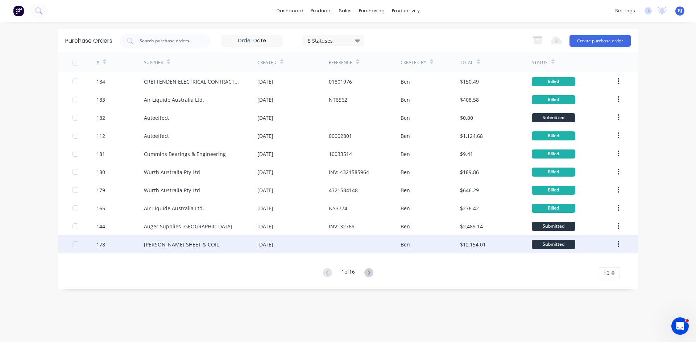
click at [298, 246] on div "[DATE]" at bounding box center [292, 245] width 71 height 18
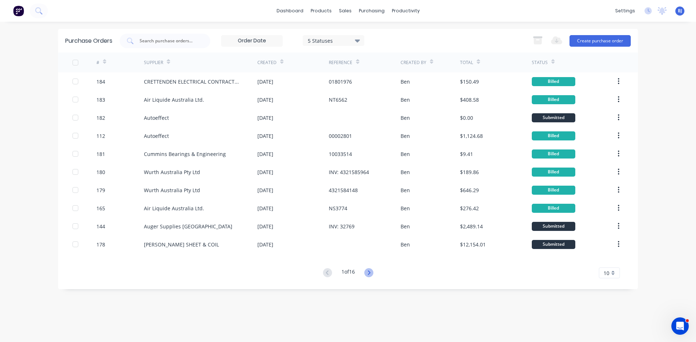
click at [369, 271] on icon at bounding box center [368, 273] width 9 height 9
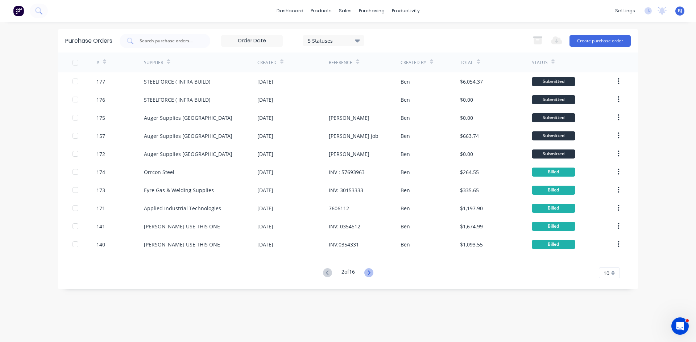
click at [369, 270] on icon at bounding box center [368, 273] width 9 height 9
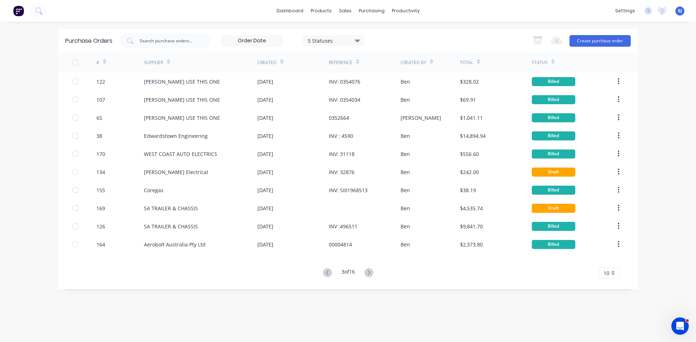
click at [369, 270] on icon at bounding box center [368, 273] width 9 height 9
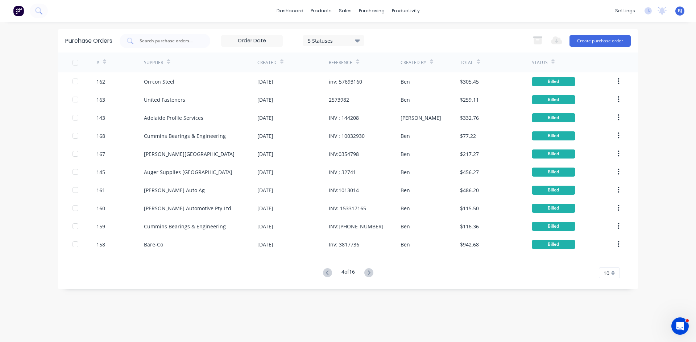
click at [369, 270] on icon at bounding box center [368, 273] width 9 height 9
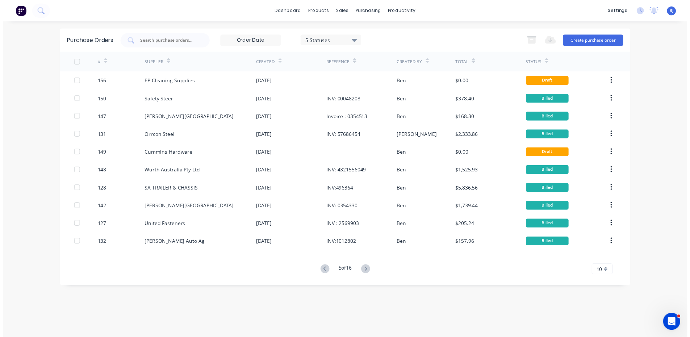
scroll to position [162, 0]
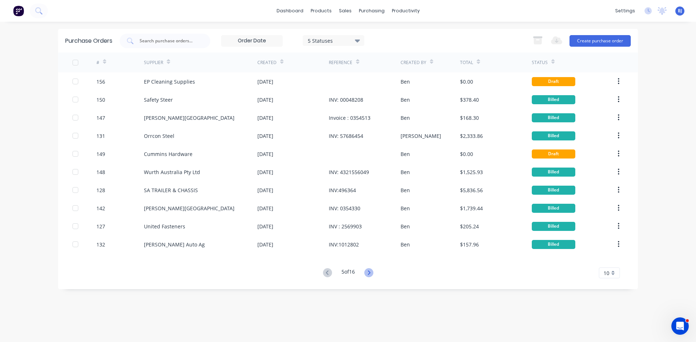
click at [368, 271] on icon at bounding box center [368, 273] width 9 height 9
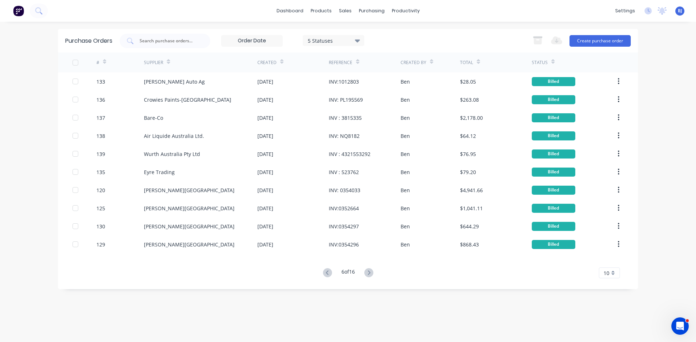
click at [327, 273] on icon at bounding box center [327, 273] width 9 height 9
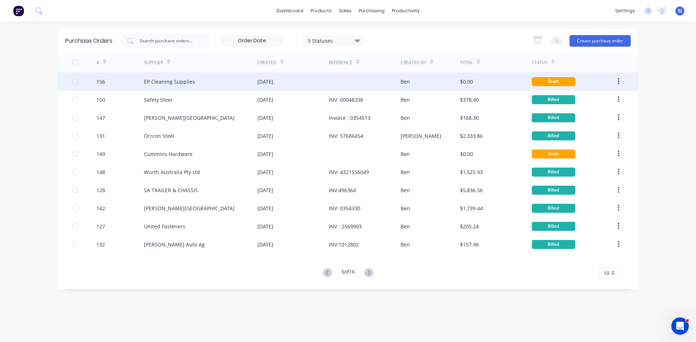
click at [272, 80] on div "23 Sep 2025" at bounding box center [265, 82] width 16 height 8
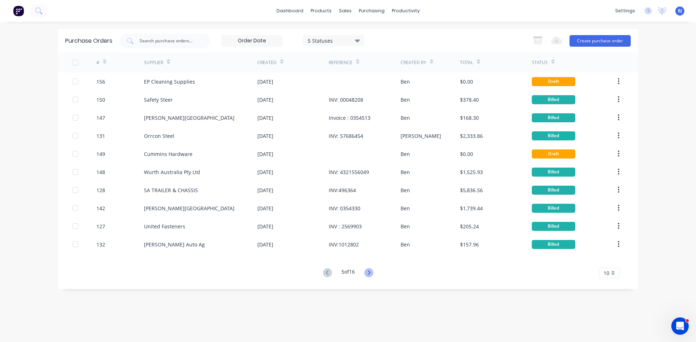
click at [370, 272] on icon at bounding box center [368, 273] width 3 height 4
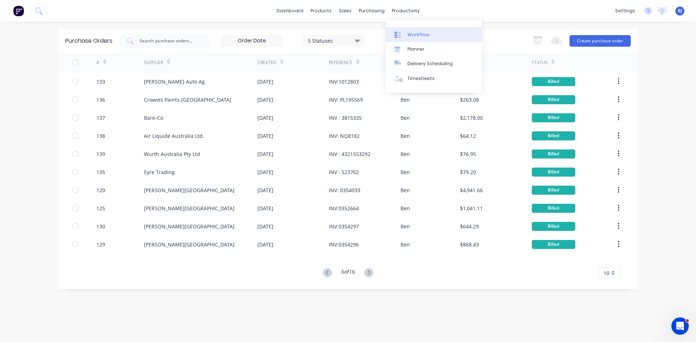
click at [404, 33] on div at bounding box center [399, 35] width 11 height 7
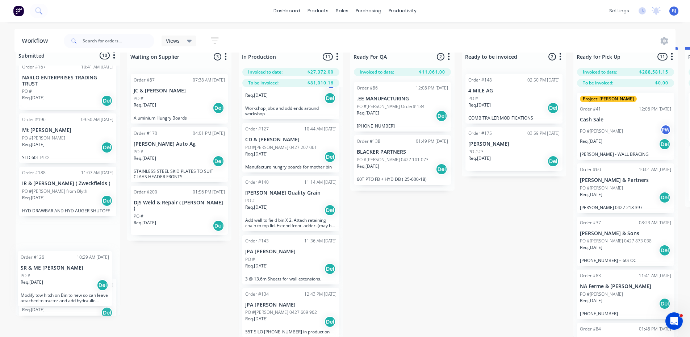
scroll to position [360, 0]
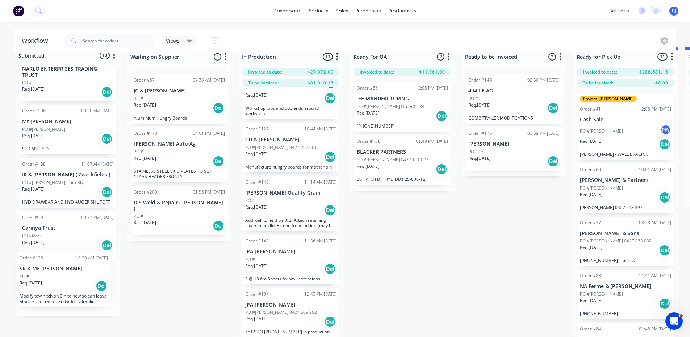
drag, startPoint x: 266, startPoint y: 163, endPoint x: 55, endPoint y: 266, distance: 235.2
click at [41, 274] on div "Submitted 10 Status colour #273444 hex #273444 Save Cancel Summaries Total orde…" at bounding box center [546, 192] width 1103 height 290
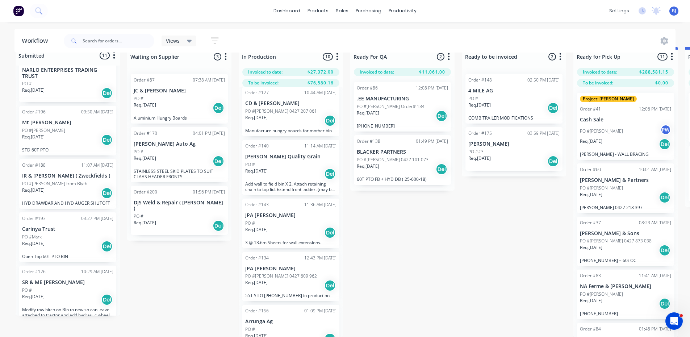
scroll to position [290, 0]
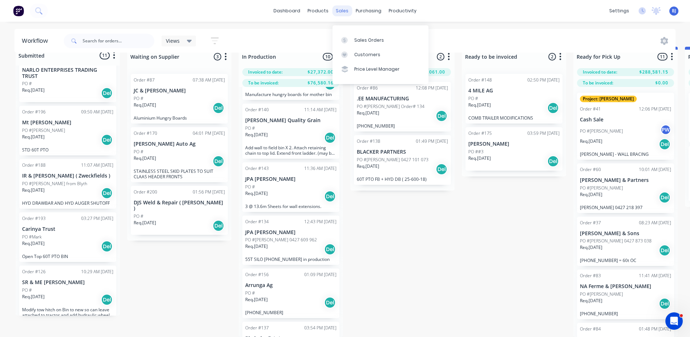
drag, startPoint x: 345, startPoint y: 13, endPoint x: 344, endPoint y: 25, distance: 12.0
click at [345, 13] on div "sales" at bounding box center [342, 10] width 20 height 11
click at [348, 37] on icon at bounding box center [344, 40] width 7 height 7
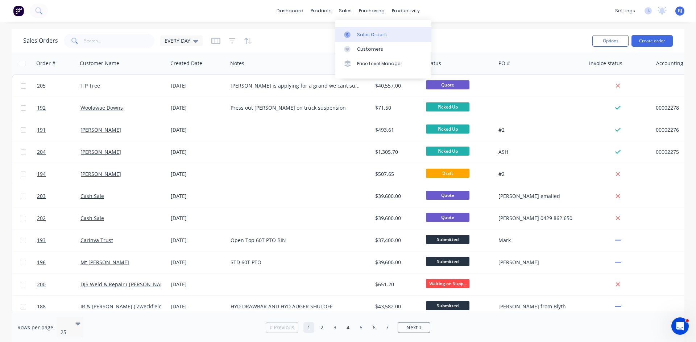
click at [355, 36] on link "Sales Orders" at bounding box center [383, 34] width 96 height 14
click at [356, 35] on link "Sales Orders" at bounding box center [383, 34] width 96 height 14
click at [658, 37] on button "Create order" at bounding box center [651, 41] width 41 height 12
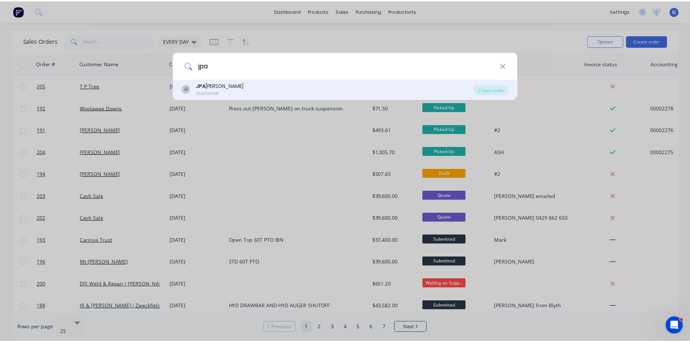
scroll to position [134, 0]
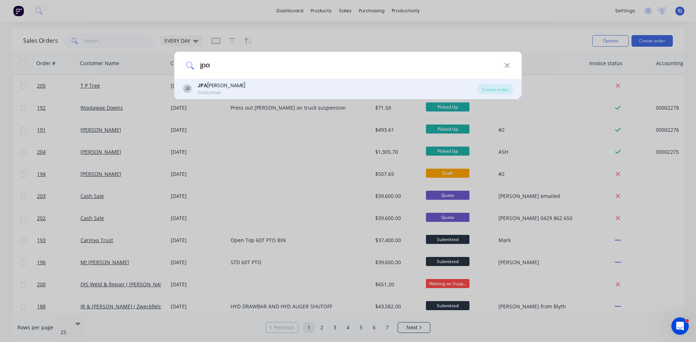
type input "jpa"
click at [225, 86] on div "JPA JS Evans" at bounding box center [222, 86] width 48 height 8
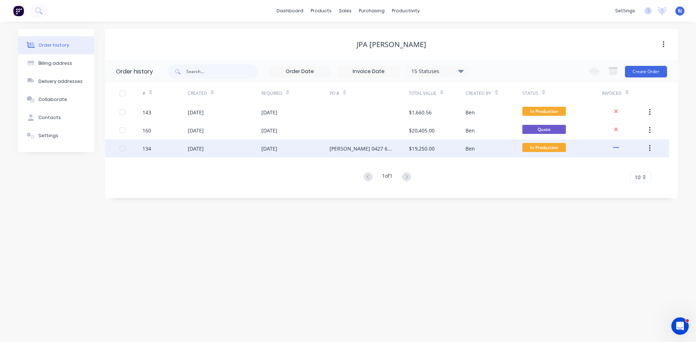
click at [277, 149] on div "29 Aug 2025" at bounding box center [269, 149] width 16 height 8
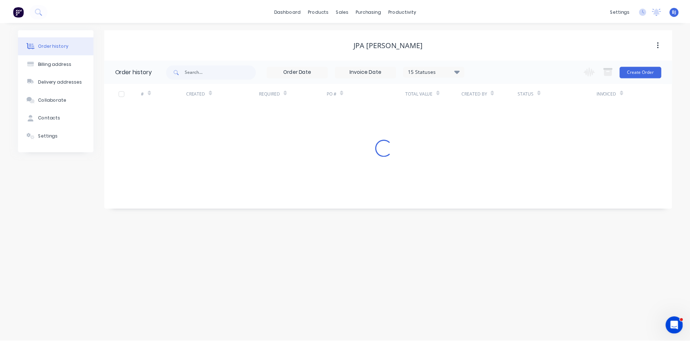
scroll to position [162, 0]
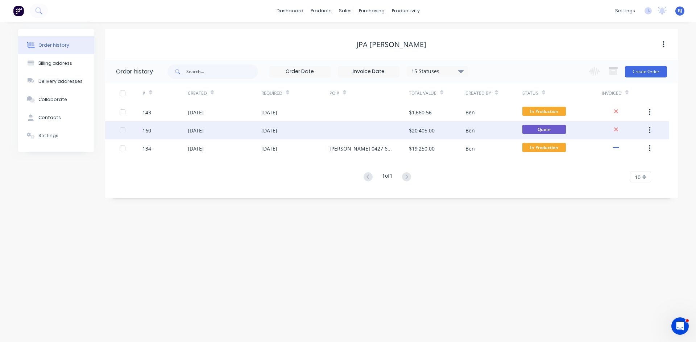
click at [200, 134] on div "12 Sep 2025" at bounding box center [196, 131] width 16 height 8
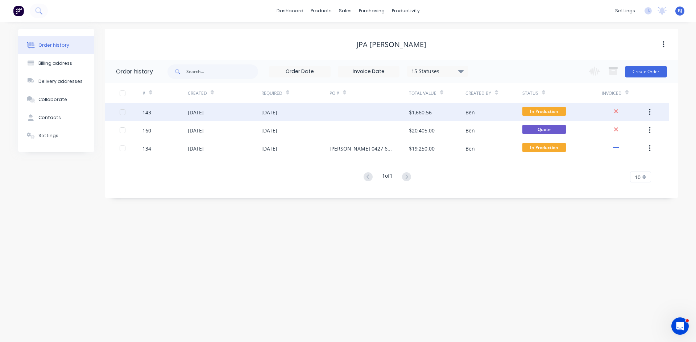
click at [261, 111] on div "04 Sep 2025" at bounding box center [225, 112] width 74 height 18
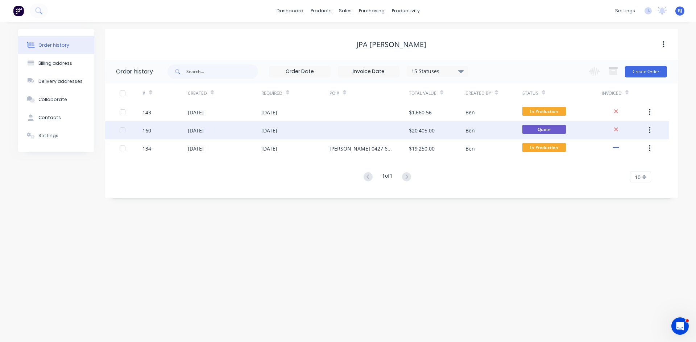
click at [650, 130] on icon "button" at bounding box center [649, 130] width 1 height 7
click at [606, 147] on div "Archive" at bounding box center [624, 149] width 56 height 11
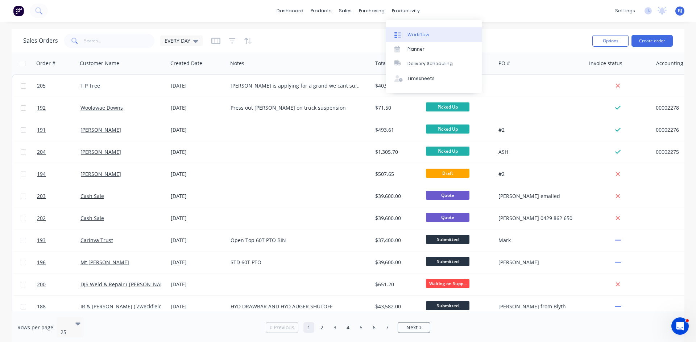
click at [417, 33] on div "Workflow" at bounding box center [418, 35] width 22 height 7
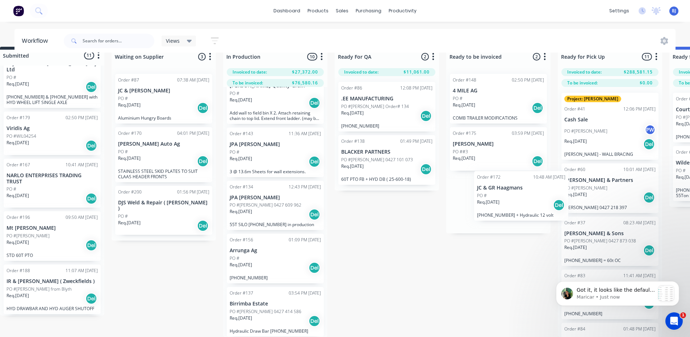
scroll to position [20, 18]
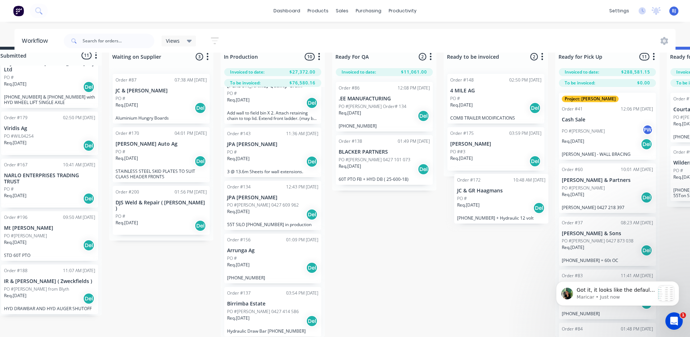
drag, startPoint x: 60, startPoint y: 173, endPoint x: 497, endPoint y: 194, distance: 437.6
click at [497, 194] on div "Submitted 11 Status colour #273444 hex #273444 Save Cancel Summaries Total orde…" at bounding box center [527, 192] width 1103 height 290
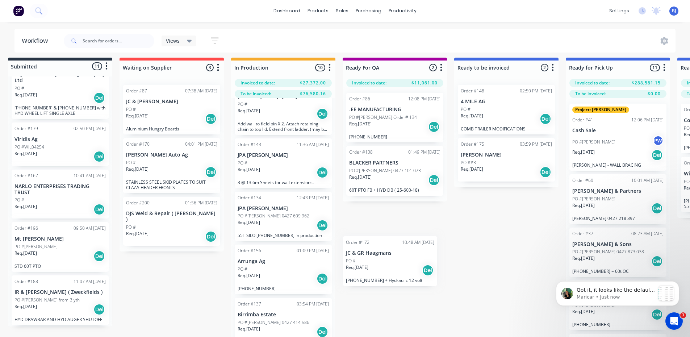
scroll to position [7, 8]
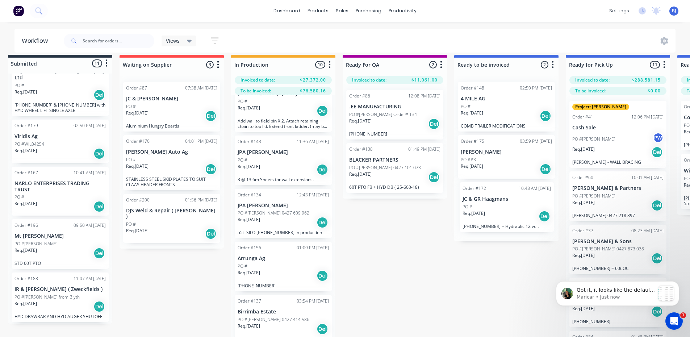
drag, startPoint x: 57, startPoint y: 199, endPoint x: 518, endPoint y: 207, distance: 461.8
click at [518, 207] on div "Submitted 11 Status colour #273444 hex #273444 Save Cancel Summaries Total orde…" at bounding box center [538, 200] width 1103 height 290
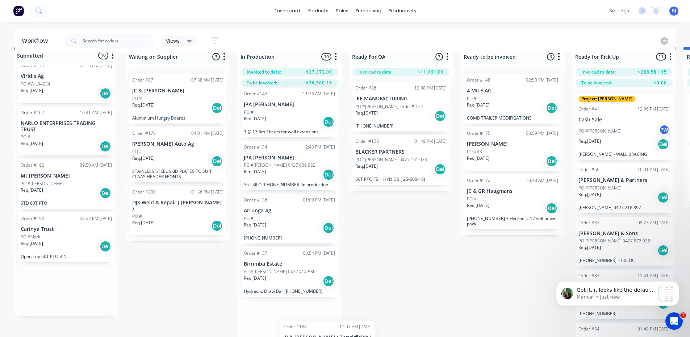
scroll to position [381, 0]
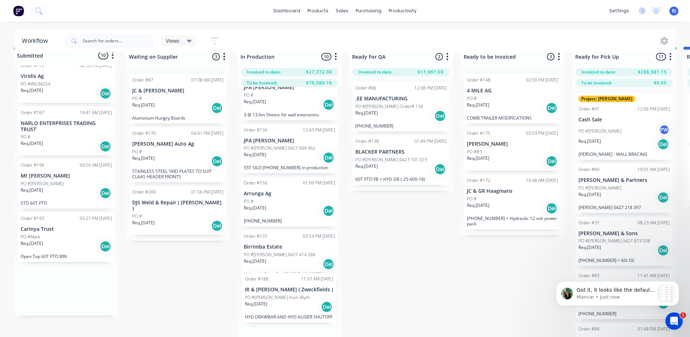
drag, startPoint x: 43, startPoint y: 239, endPoint x: 276, endPoint y: 292, distance: 238.2
click at [276, 292] on div "Submitted 10 Status colour #273444 hex #273444 Save Cancel Summaries Total orde…" at bounding box center [544, 192] width 1103 height 290
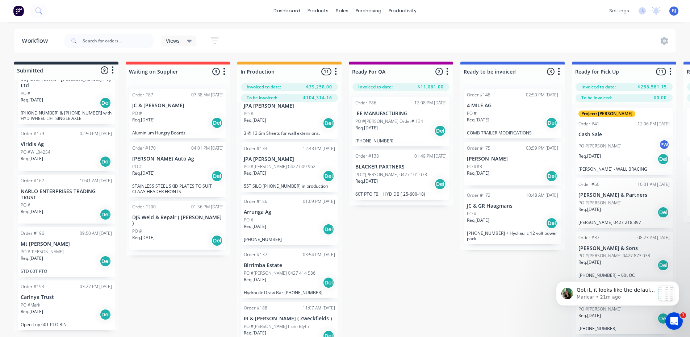
scroll to position [263, 0]
click at [346, 12] on div "sales" at bounding box center [342, 10] width 20 height 11
click at [349, 33] on div at bounding box center [346, 35] width 11 height 7
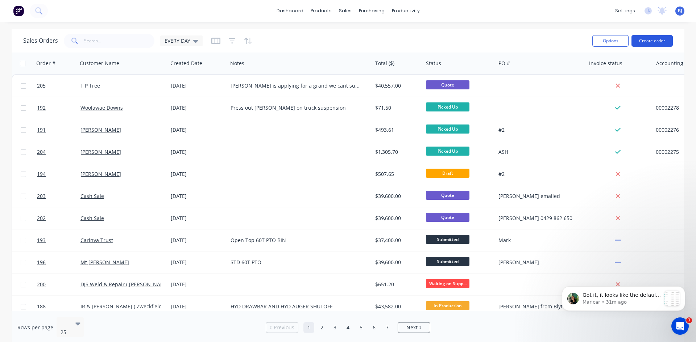
click at [649, 42] on button "Create order" at bounding box center [651, 41] width 41 height 12
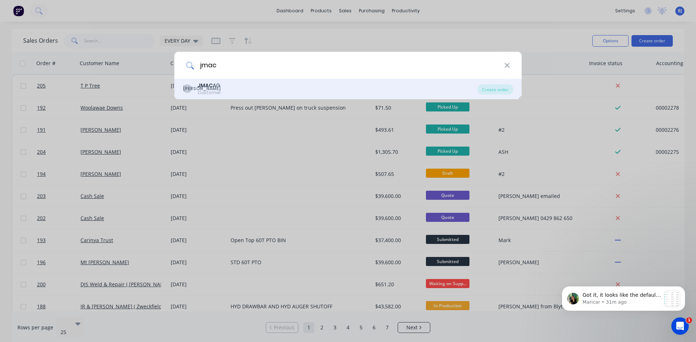
type input "jmac"
click at [212, 86] on b "JMAC" at bounding box center [205, 85] width 15 height 7
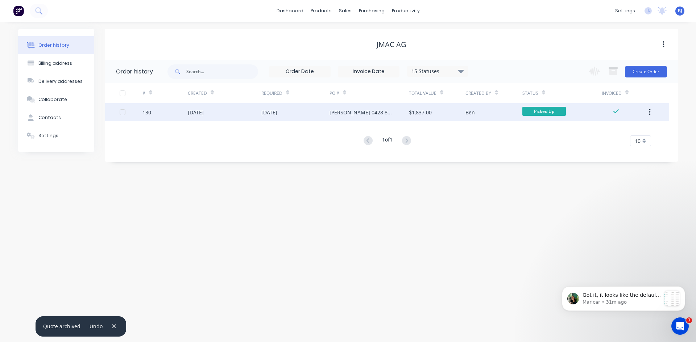
click at [277, 112] on div "26 Aug 2025" at bounding box center [269, 113] width 16 height 8
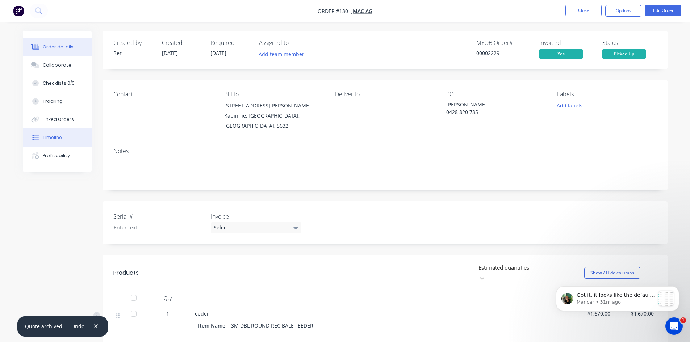
click at [59, 139] on div "Timeline" at bounding box center [52, 137] width 19 height 7
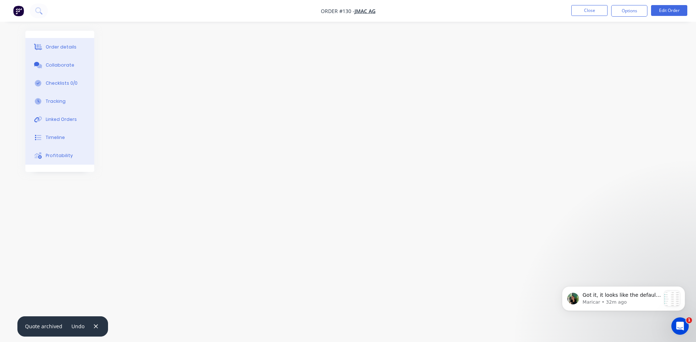
click at [56, 66] on div "Collaborate" at bounding box center [60, 65] width 29 height 7
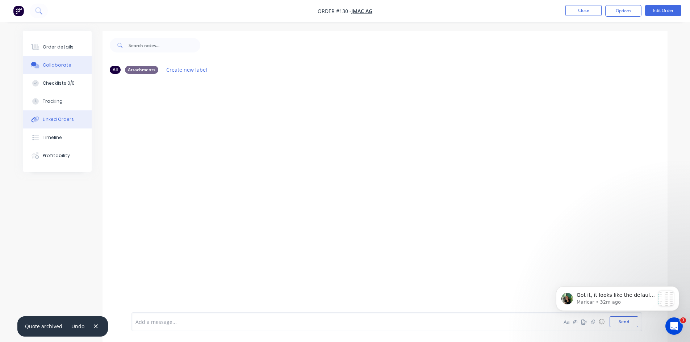
click at [63, 120] on div "Linked Orders" at bounding box center [58, 119] width 31 height 7
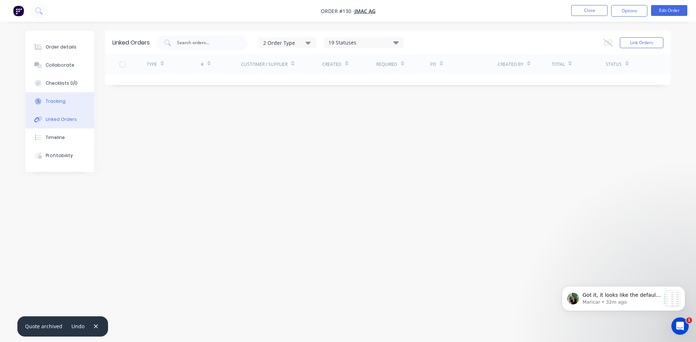
click at [57, 104] on div "Tracking" at bounding box center [56, 101] width 20 height 7
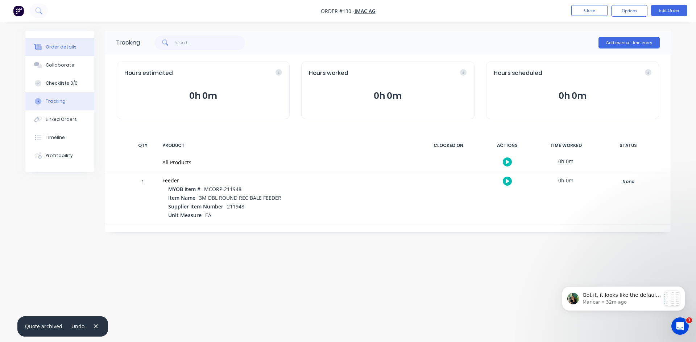
click at [57, 46] on div "Order details" at bounding box center [61, 47] width 31 height 7
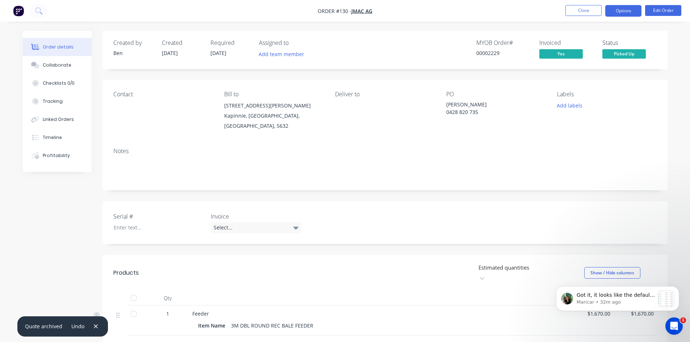
click at [623, 14] on button "Options" at bounding box center [624, 11] width 36 height 12
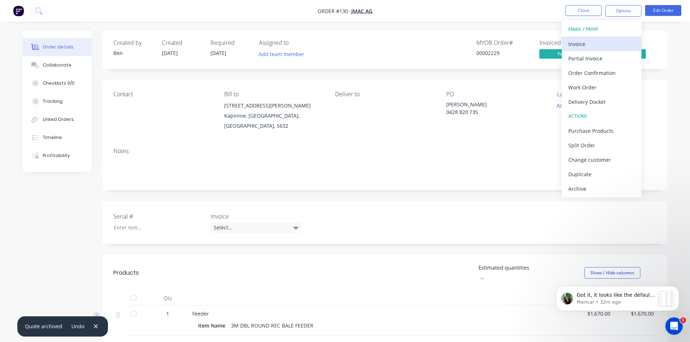
click at [578, 45] on div "Invoice" at bounding box center [602, 44] width 67 height 11
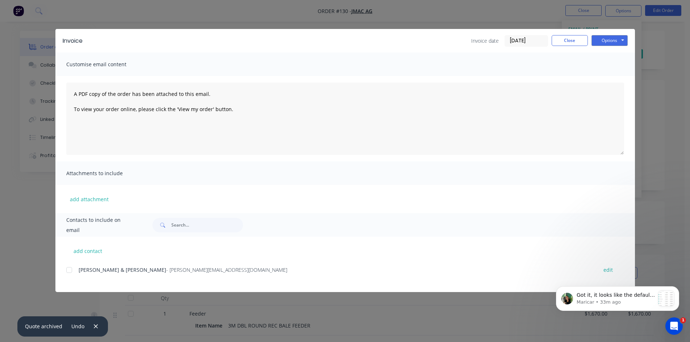
click at [603, 270] on div "Got it, it looks like the default time setup for your account is causing the is…" at bounding box center [617, 266] width 133 height 91
click at [607, 271] on div "Got it, it looks like the default time setup for your account is causing the is…" at bounding box center [617, 266] width 133 height 91
click at [677, 289] on icon "Dismiss notification" at bounding box center [677, 288] width 3 height 3
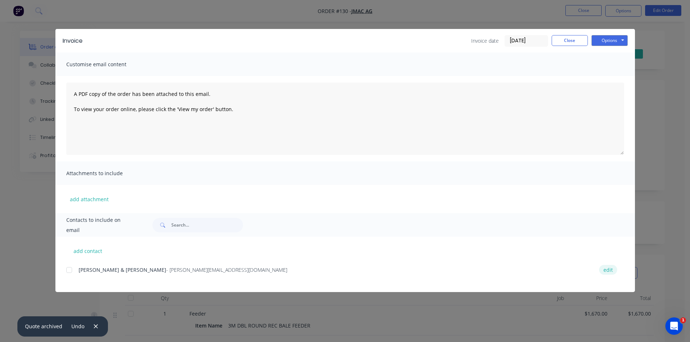
click at [610, 272] on button "edit" at bounding box center [608, 270] width 18 height 10
select select "AU"
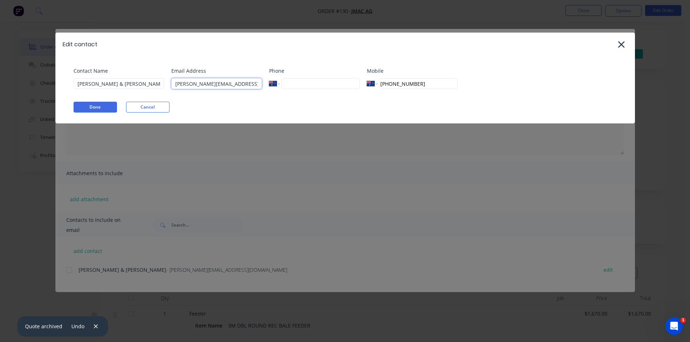
drag, startPoint x: 249, startPoint y: 84, endPoint x: 248, endPoint y: 94, distance: 10.3
click at [249, 85] on input "corey.turnbull6@bigpond.com" at bounding box center [216, 83] width 91 height 11
type input "c"
type input "jmacag@outlook.com"
click at [89, 109] on button "Done" at bounding box center [95, 107] width 43 height 11
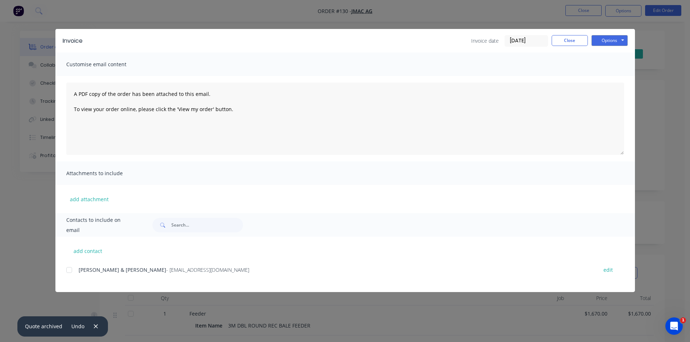
click at [70, 270] on div at bounding box center [69, 270] width 14 height 14
click at [602, 42] on button "Options" at bounding box center [610, 40] width 36 height 11
click at [608, 53] on button "Preview" at bounding box center [615, 53] width 46 height 12
drag, startPoint x: 70, startPoint y: 269, endPoint x: 74, endPoint y: 269, distance: 4.1
click at [71, 269] on div at bounding box center [69, 270] width 14 height 14
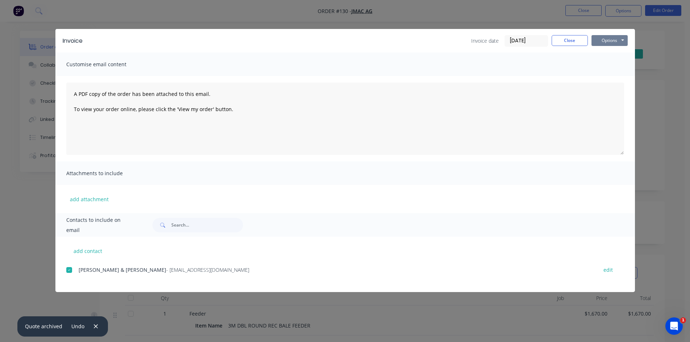
click at [618, 43] on button "Options" at bounding box center [610, 40] width 36 height 11
click at [606, 78] on button "Email" at bounding box center [615, 77] width 46 height 12
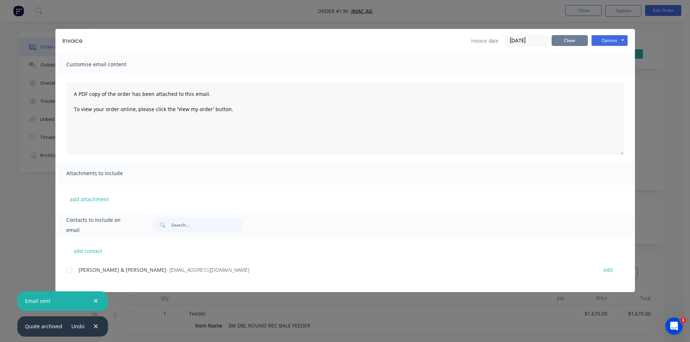
click at [571, 37] on button "Close" at bounding box center [570, 40] width 36 height 11
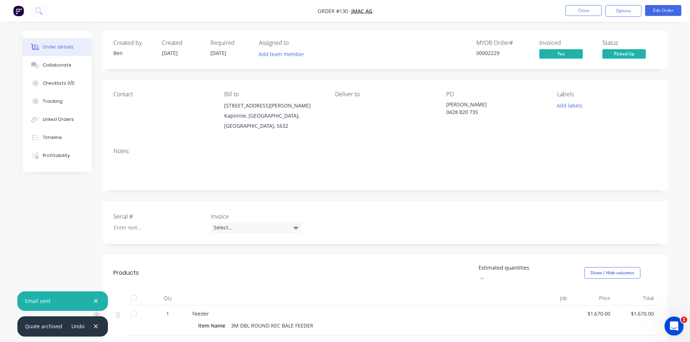
click at [672, 321] on icon "Open Intercom Messenger" at bounding box center [674, 326] width 12 height 12
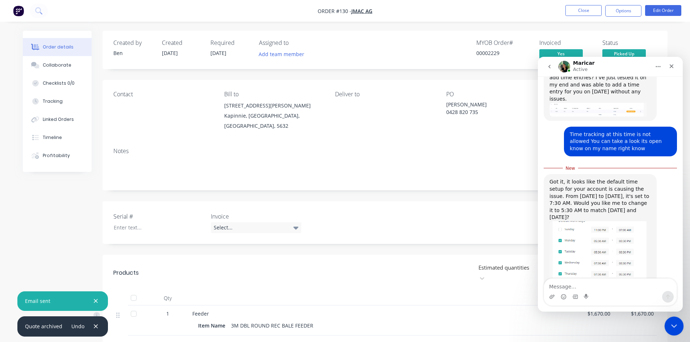
scroll to position [275, 0]
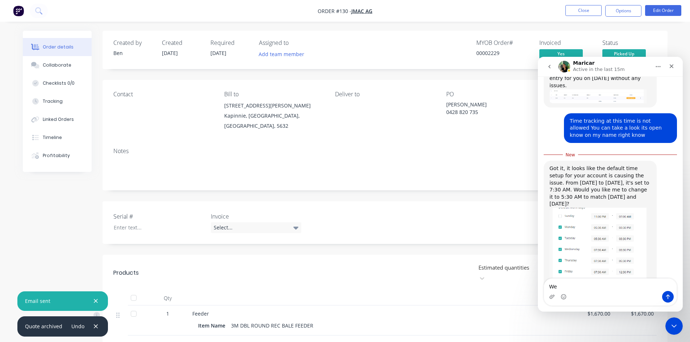
type textarea "W"
type textarea "y"
click at [673, 287] on textarea "Yes please we don't ever start before 7.30 AM anyway" at bounding box center [610, 282] width 133 height 20
type textarea "Yes please we don't ever start before 7.30 AM anyway"
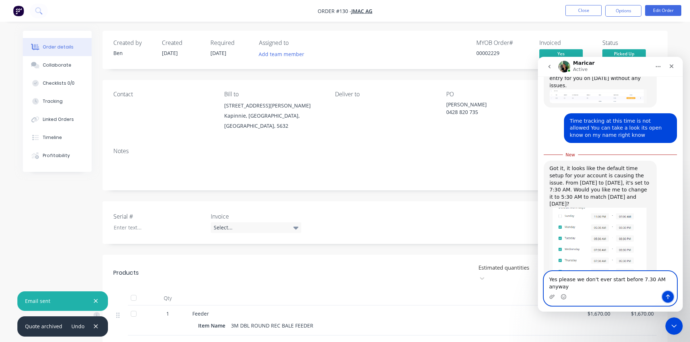
click at [668, 295] on icon "Send a message…" at bounding box center [668, 297] width 4 height 5
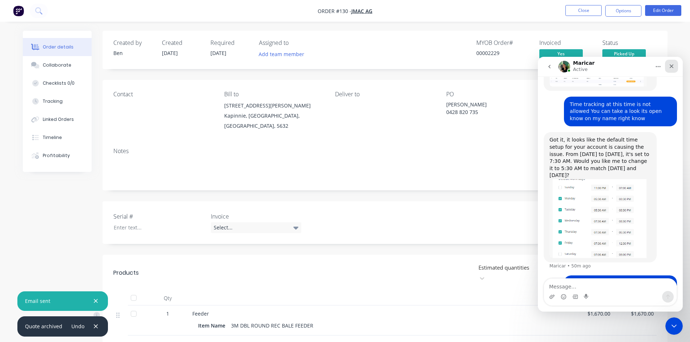
click at [672, 67] on icon "Close" at bounding box center [672, 66] width 6 height 6
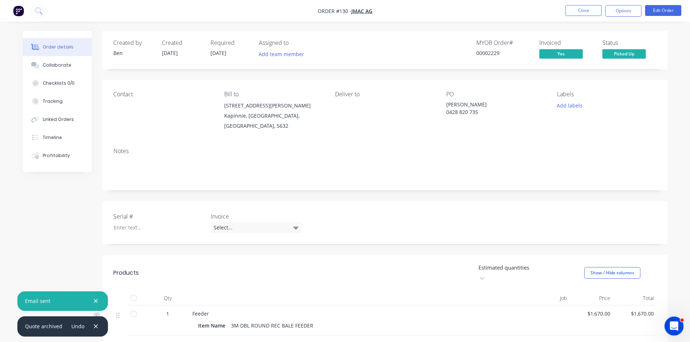
click at [678, 324] on icon "Open Intercom Messenger" at bounding box center [674, 326] width 12 height 12
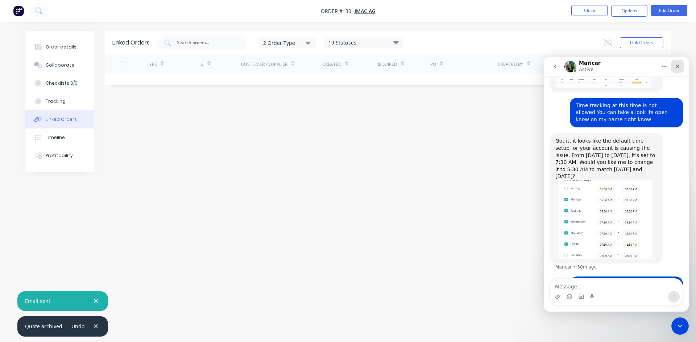
click at [678, 67] on icon "Close" at bounding box center [678, 67] width 4 height 4
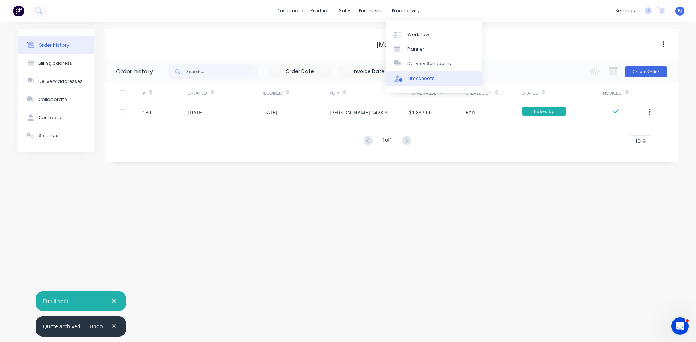
click at [409, 76] on div "Timesheets" at bounding box center [420, 78] width 27 height 7
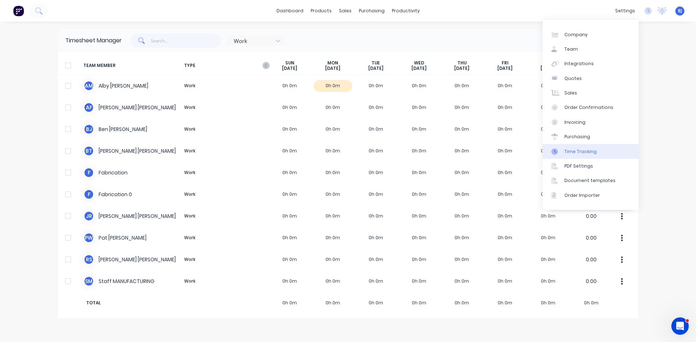
click at [573, 152] on div "Time Tracking" at bounding box center [580, 152] width 32 height 7
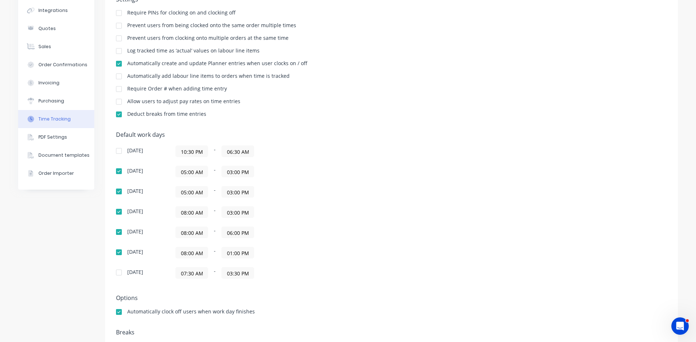
scroll to position [72, 0]
click at [197, 171] on input "05:00 AM" at bounding box center [192, 170] width 32 height 11
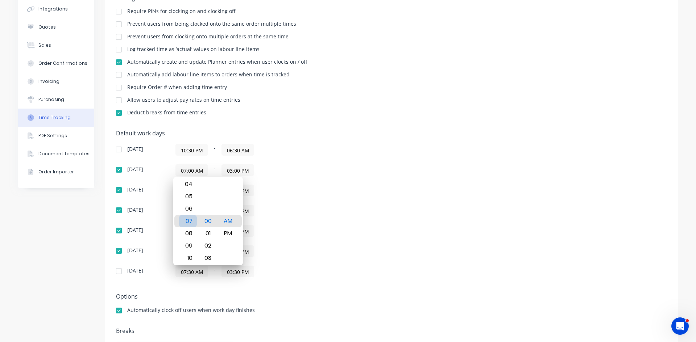
click at [192, 224] on div "07" at bounding box center [188, 221] width 18 height 12
click at [206, 223] on div "00" at bounding box center [208, 221] width 18 height 12
type input "07:30 AM"
click at [229, 221] on div "AM" at bounding box center [228, 221] width 18 height 12
click at [265, 184] on div "Sunday 10:30 PM - 06:30 AM Monday 07:30 AM - 03:00 PM Tuesday 05:00 AM - 03:00 …" at bounding box center [243, 210] width 254 height 133
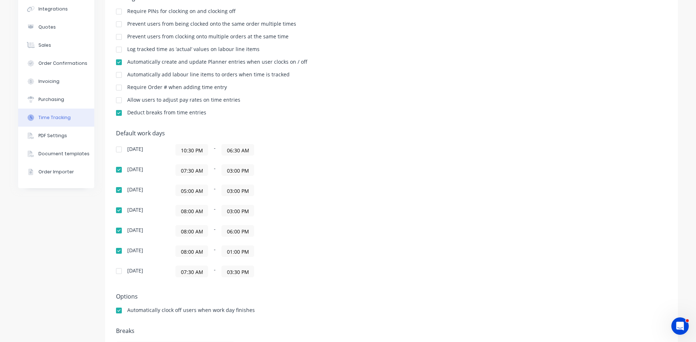
click at [191, 191] on input "05:00 AM" at bounding box center [192, 190] width 32 height 11
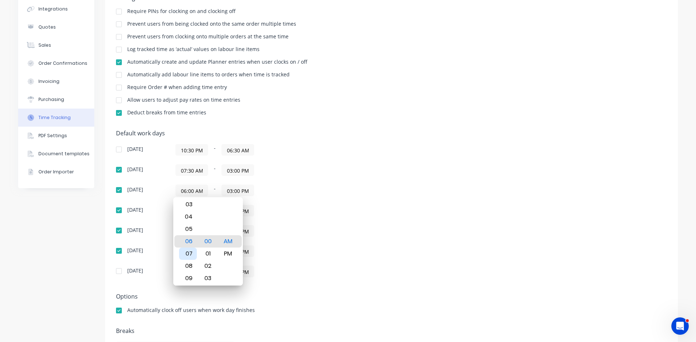
click at [189, 252] on div "07" at bounding box center [188, 254] width 18 height 12
type input "07:31 AM"
click at [164, 174] on div "Monday 07:30 AM - 03:00 PM" at bounding box center [243, 171] width 254 height 12
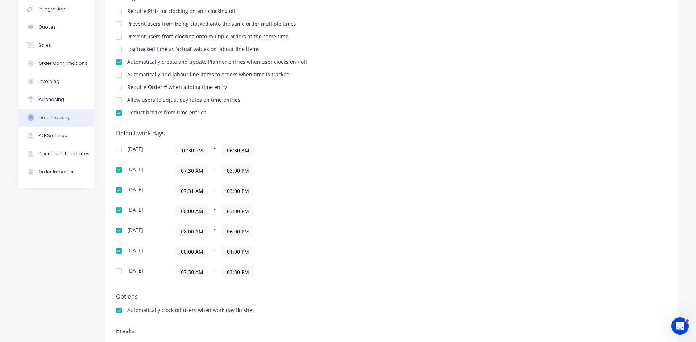
click at [194, 172] on input "07:30 AM" at bounding box center [192, 170] width 32 height 11
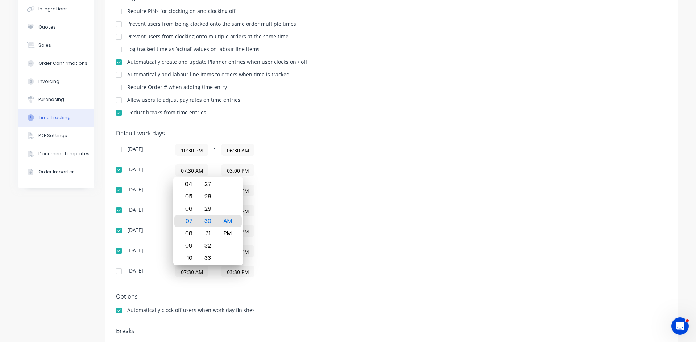
click at [194, 172] on input "07:30 AM" at bounding box center [192, 170] width 32 height 11
drag, startPoint x: 290, startPoint y: 206, endPoint x: 268, endPoint y: 205, distance: 22.2
click at [282, 204] on div "Sunday 10:30 PM - 06:30 AM Monday 07:30 AM - 03:00 PM Tuesday 07:31 AM - 03:00 …" at bounding box center [243, 210] width 254 height 133
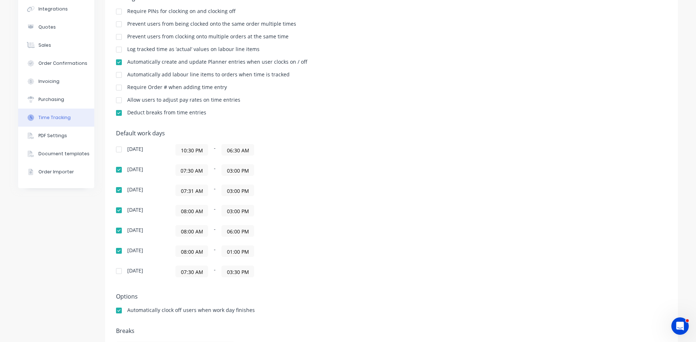
scroll to position [0, 0]
drag, startPoint x: 189, startPoint y: 170, endPoint x: 154, endPoint y: 172, distance: 35.2
click at [153, 172] on div "Monday 07:30 AM - 03:00 PM" at bounding box center [243, 171] width 254 height 12
type input "07:00 AM"
click at [282, 183] on div "Sunday 10:30 PM - 06:30 AM Monday 07:00 AM - 03:00 PM Tuesday 07:31 AM - 03:00 …" at bounding box center [243, 210] width 254 height 133
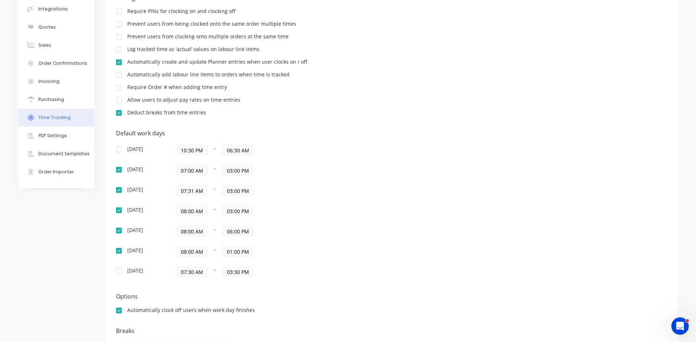
drag, startPoint x: 190, startPoint y: 191, endPoint x: 167, endPoint y: 193, distance: 22.5
click at [167, 193] on div "Tuesday 07:31 AM - 03:00 PM" at bounding box center [243, 191] width 254 height 12
type input "07:00 AM"
click at [245, 201] on div "Sunday 10:30 PM - 06:30 AM Monday 07:00 AM - 03:00 PM Tuesday 07:00 AM - 03:00 …" at bounding box center [243, 210] width 254 height 133
drag, startPoint x: 191, startPoint y: 213, endPoint x: 175, endPoint y: 215, distance: 15.7
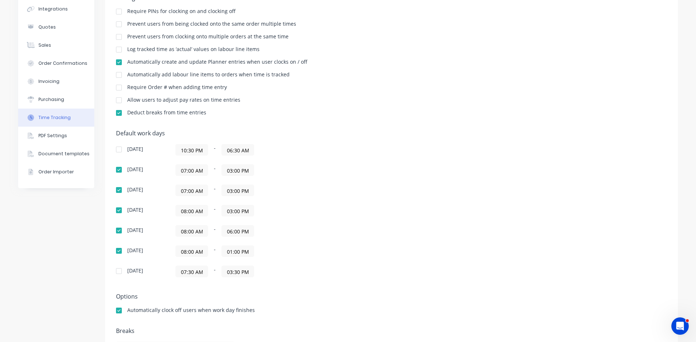
click at [176, 215] on input "08:00 AM" at bounding box center [192, 210] width 32 height 11
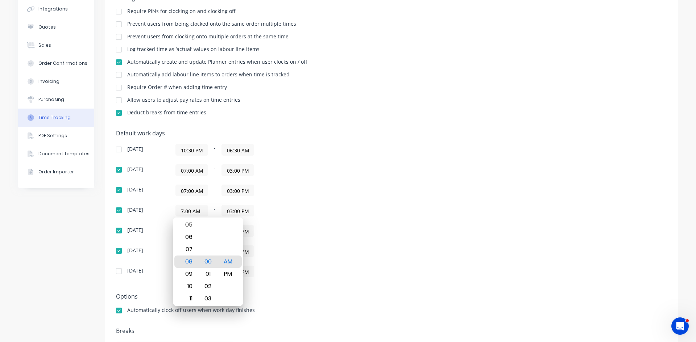
type input "07:00 AM"
click at [218, 242] on div "AM PM" at bounding box center [228, 262] width 20 height 998
click at [269, 221] on div "Sunday 10:30 PM - 06:30 AM Monday 07:00 AM - 03:00 PM Tuesday 07:00 AM - 03:00 …" at bounding box center [243, 210] width 254 height 133
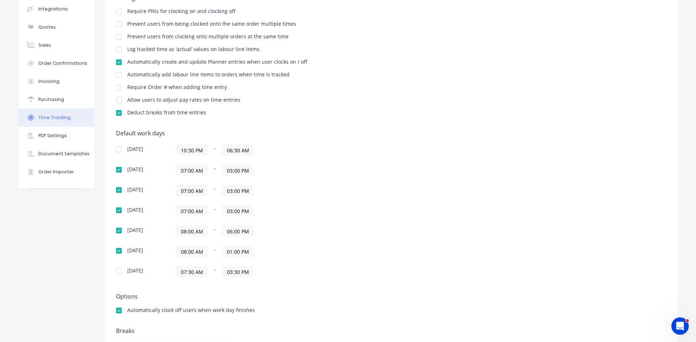
drag, startPoint x: 191, startPoint y: 232, endPoint x: 172, endPoint y: 238, distance: 19.7
click at [172, 238] on div "Sunday 10:30 PM - 06:30 AM Monday 07:00 AM - 03:00 PM Tuesday 07:00 AM - 03:00 …" at bounding box center [243, 210] width 254 height 133
type input "07:00 AM"
click at [208, 240] on div "Sunday 10:30 PM - 06:30 AM Monday 07:00 AM - 03:00 PM Tuesday 07:00 AM - 03:00 …" at bounding box center [243, 210] width 254 height 133
drag, startPoint x: 192, startPoint y: 252, endPoint x: 176, endPoint y: 257, distance: 16.5
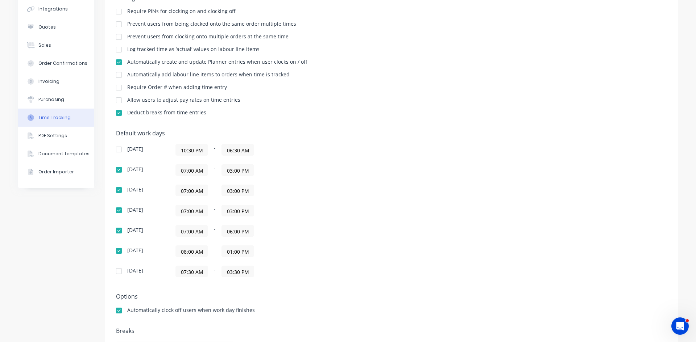
click at [176, 257] on label "08:00 AM" at bounding box center [191, 252] width 33 height 12
click at [176, 257] on input "08:00 AM" at bounding box center [192, 251] width 32 height 11
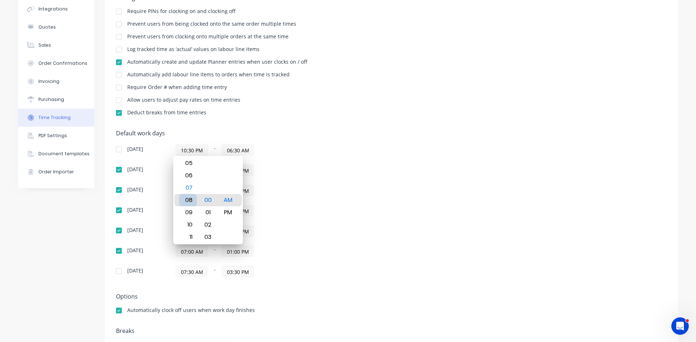
click at [188, 203] on div "08" at bounding box center [188, 200] width 18 height 12
click at [190, 200] on div "08" at bounding box center [188, 200] width 18 height 12
click at [192, 200] on div "08" at bounding box center [188, 200] width 18 height 12
drag, startPoint x: 188, startPoint y: 187, endPoint x: 189, endPoint y: 193, distance: 5.8
click at [188, 188] on div "07" at bounding box center [188, 188] width 18 height 12
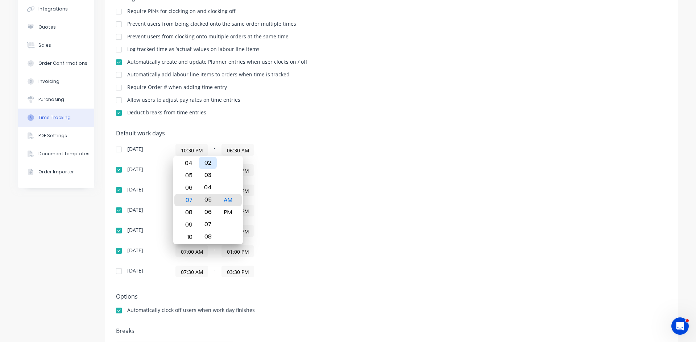
drag, startPoint x: 207, startPoint y: 215, endPoint x: 207, endPoint y: 169, distance: 45.3
click at [213, 156] on div "00 01 02 03 04 05 06 07 08 09 10 11 12 13 14 15 16 17 18 19 20 21 22 23 24 25 2…" at bounding box center [208, 200] width 20 height 88
drag, startPoint x: 208, startPoint y: 212, endPoint x: 212, endPoint y: 177, distance: 35.5
click at [212, 177] on div "08" at bounding box center [208, 182] width 18 height 12
drag, startPoint x: 208, startPoint y: 215, endPoint x: 208, endPoint y: 200, distance: 14.9
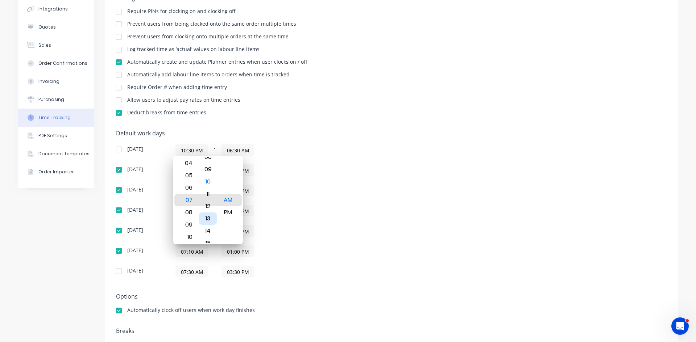
click at [208, 213] on div "13" at bounding box center [208, 219] width 18 height 12
drag, startPoint x: 205, startPoint y: 221, endPoint x: 208, endPoint y: 194, distance: 27.7
click at [208, 206] on div "15" at bounding box center [208, 212] width 18 height 12
drag, startPoint x: 209, startPoint y: 208, endPoint x: 209, endPoint y: 201, distance: 7.2
click at [209, 207] on div "17" at bounding box center [208, 213] width 18 height 12
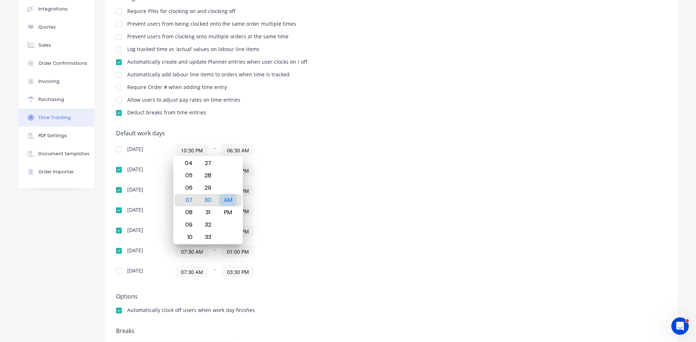
click at [229, 199] on div "AM" at bounding box center [228, 200] width 18 height 12
click at [271, 207] on div "07:00 AM - 03:00 PM" at bounding box center [265, 211] width 181 height 12
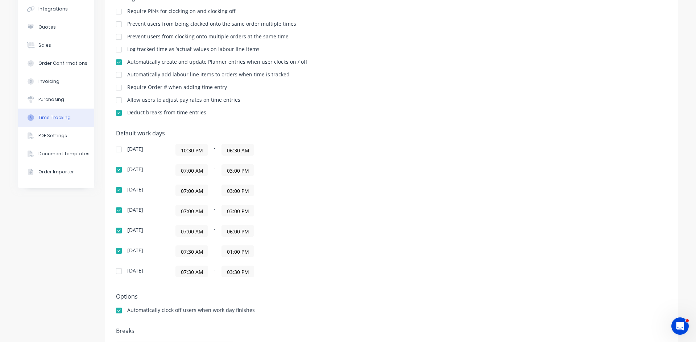
click at [193, 253] on input "07:30 AM" at bounding box center [192, 251] width 32 height 11
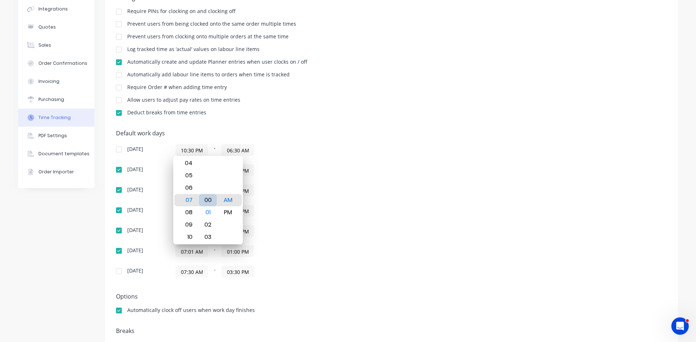
type input "07:00 AM"
click at [224, 199] on div "AM" at bounding box center [228, 200] width 18 height 12
click at [264, 239] on div "Sunday 10:30 PM - 06:30 AM Monday 07:00 AM - 03:00 PM Tuesday 07:00 AM - 03:00 …" at bounding box center [243, 210] width 254 height 133
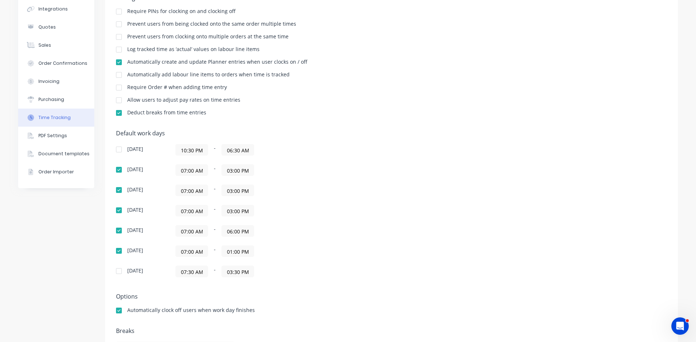
drag, startPoint x: 190, startPoint y: 272, endPoint x: 178, endPoint y: 275, distance: 12.8
click at [178, 275] on input "07:30 AM" at bounding box center [192, 271] width 32 height 11
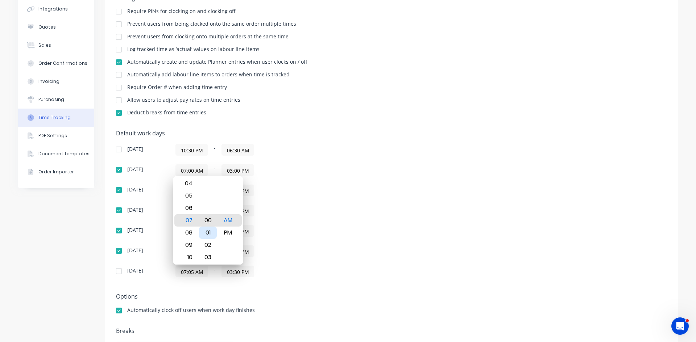
type input "07:00 AM"
click at [227, 220] on div "AM" at bounding box center [228, 221] width 18 height 12
click at [302, 242] on div "Sunday 10:30 PM - 06:30 AM Monday 07:00 AM - 03:00 PM Tuesday 07:00 AM - 03:00 …" at bounding box center [243, 210] width 254 height 133
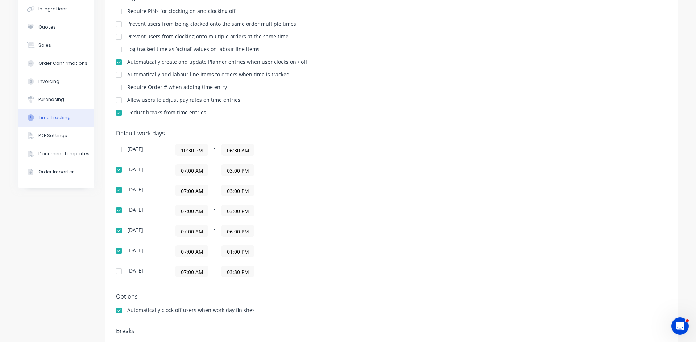
drag, startPoint x: 234, startPoint y: 172, endPoint x: 223, endPoint y: 175, distance: 11.6
click at [223, 175] on label "03:00 PM" at bounding box center [237, 171] width 33 height 12
click at [223, 175] on input "03:00 PM" at bounding box center [238, 170] width 32 height 11
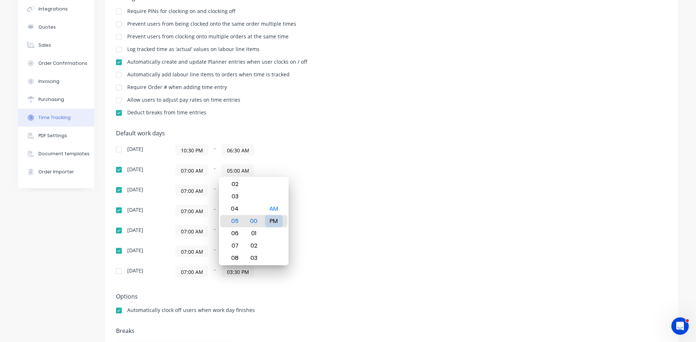
click at [275, 222] on div "PM" at bounding box center [274, 221] width 18 height 12
type input "05:00 PM"
drag, startPoint x: 290, startPoint y: 168, endPoint x: 267, endPoint y: 182, distance: 26.9
click at [288, 169] on div "07:00 AM - 05:00 PM" at bounding box center [265, 171] width 181 height 12
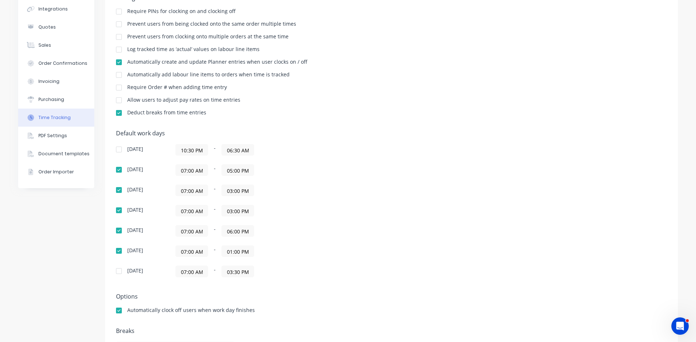
drag, startPoint x: 230, startPoint y: 193, endPoint x: 216, endPoint y: 197, distance: 14.0
click at [216, 197] on div "Sunday 10:30 PM - 06:30 AM Monday 07:00 AM - 05:00 PM Tuesday 07:00 AM - 03:00 …" at bounding box center [243, 210] width 254 height 133
type input "05:00 PM"
click at [269, 196] on div "07:00 AM - 05:00 PM" at bounding box center [265, 191] width 181 height 12
drag, startPoint x: 239, startPoint y: 213, endPoint x: 211, endPoint y: 217, distance: 28.5
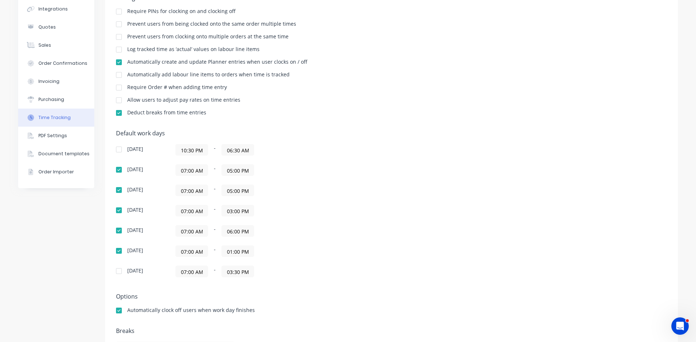
click at [212, 217] on div "07:00 AM - 03:00 PM" at bounding box center [265, 211] width 181 height 12
type input "05:00 AM"
click at [274, 209] on div "07:00 AM - 05:00 AM" at bounding box center [265, 211] width 181 height 12
drag, startPoint x: 237, startPoint y: 231, endPoint x: 216, endPoint y: 237, distance: 22.5
click at [216, 237] on div "07:00 AM - 06:00 PM" at bounding box center [265, 231] width 181 height 12
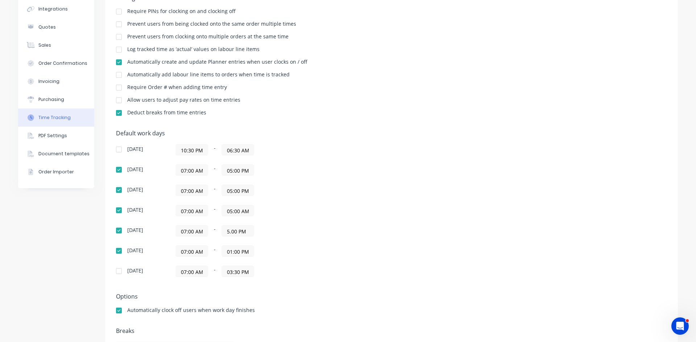
type input "05:00 PM"
drag, startPoint x: 272, startPoint y: 250, endPoint x: 265, endPoint y: 253, distance: 7.6
click at [272, 250] on div "07:00 AM - 01:00 PM" at bounding box center [265, 252] width 181 height 12
drag, startPoint x: 230, startPoint y: 255, endPoint x: 205, endPoint y: 257, distance: 24.8
click at [207, 257] on div "07:00 AM - 01:00 PM" at bounding box center [265, 252] width 181 height 12
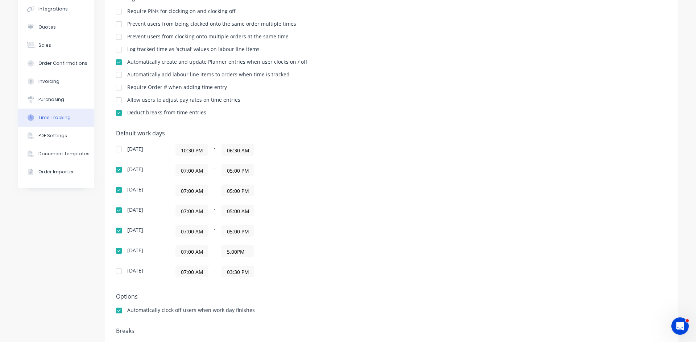
type input "05:00 AM"
drag, startPoint x: 272, startPoint y: 248, endPoint x: 272, endPoint y: 253, distance: 4.3
click at [272, 251] on div "07:00 AM - 05:00 AM" at bounding box center [265, 252] width 181 height 12
drag, startPoint x: 238, startPoint y: 273, endPoint x: 213, endPoint y: 274, distance: 24.3
click at [213, 274] on div "07:00 AM - 03:30 PM" at bounding box center [265, 272] width 181 height 12
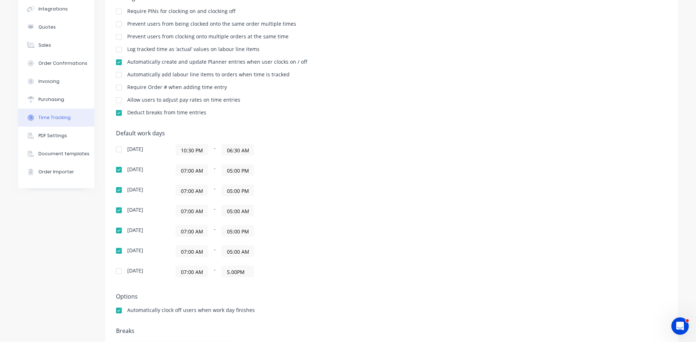
type input "05:00 AM"
click at [262, 270] on div "07:00 AM - 05:00 AM" at bounding box center [265, 272] width 181 height 12
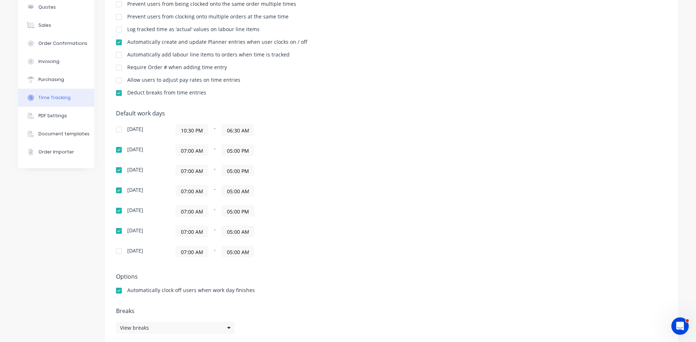
scroll to position [102, 0]
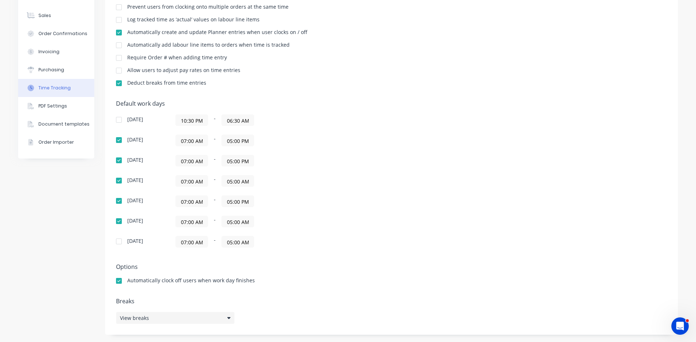
click at [227, 318] on icon at bounding box center [228, 318] width 3 height 2
click at [293, 283] on button "Add break" at bounding box center [293, 284] width 91 height 12
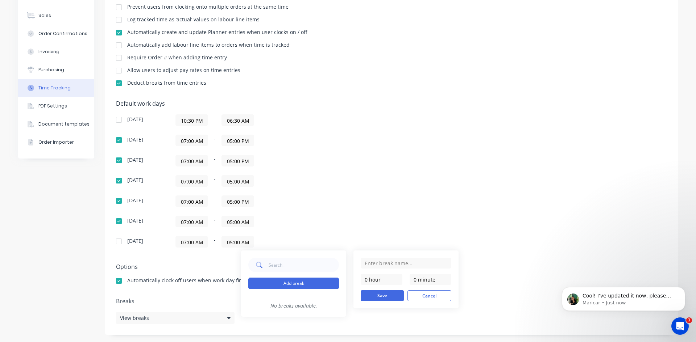
scroll to position [0, 0]
click at [372, 262] on input "text" at bounding box center [406, 263] width 91 height 11
type input "Lunch"
click at [428, 283] on input "0 minute" at bounding box center [431, 279] width 42 height 11
type input "30 minutes"
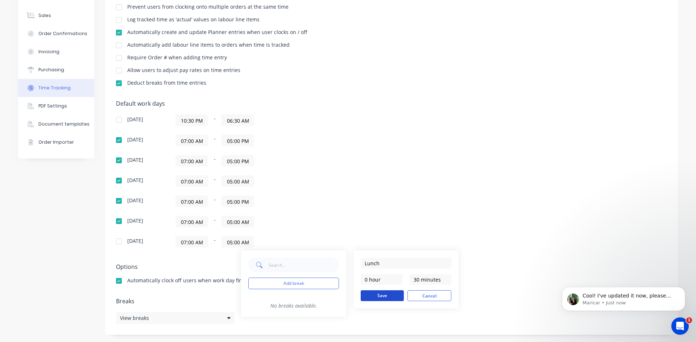
click at [372, 294] on button "Save" at bounding box center [382, 296] width 43 height 11
